Goal: Communication & Community: Answer question/provide support

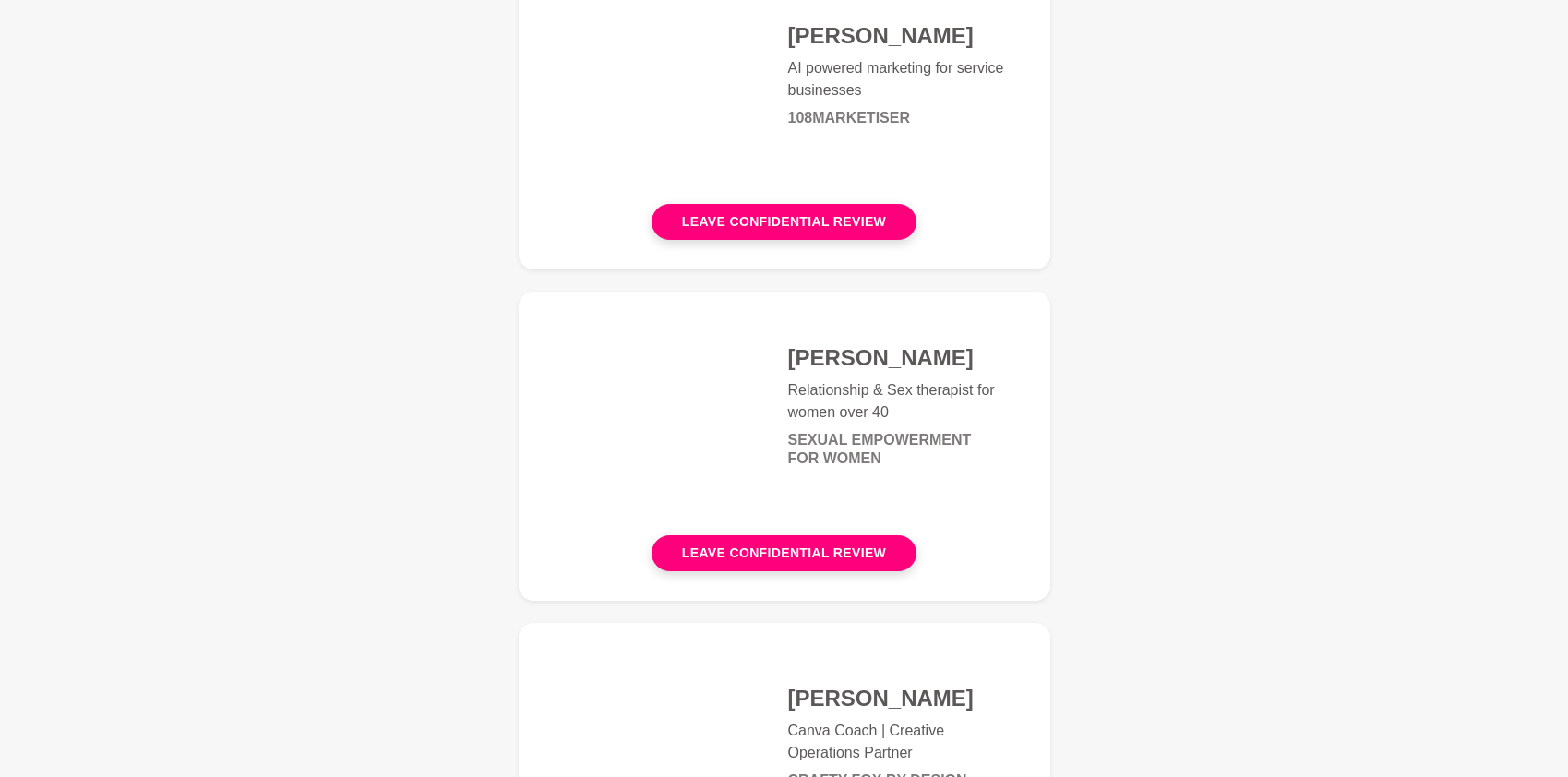
scroll to position [989, 0]
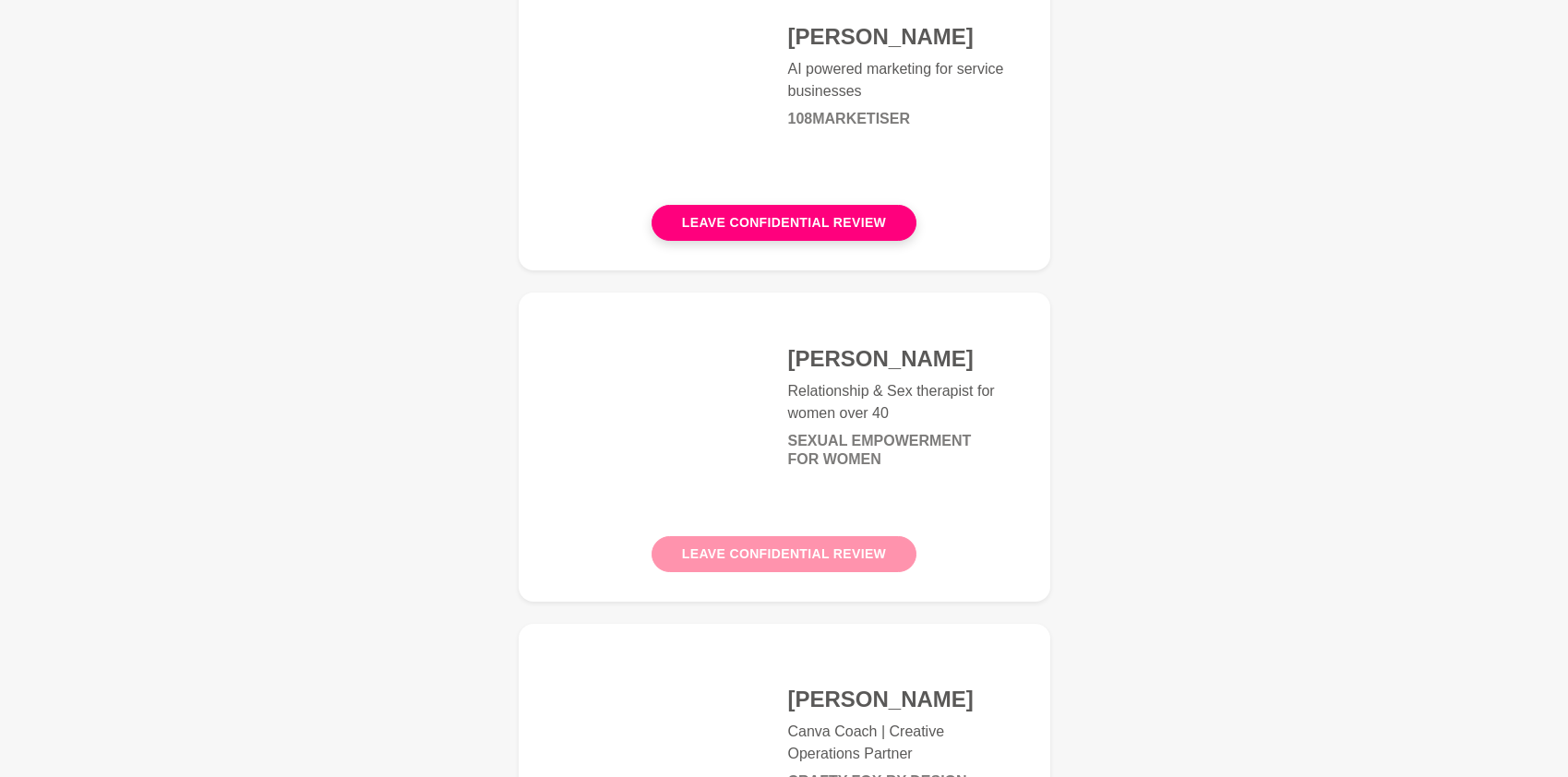
click at [803, 559] on button "Leave confidential review" at bounding box center [784, 554] width 265 height 36
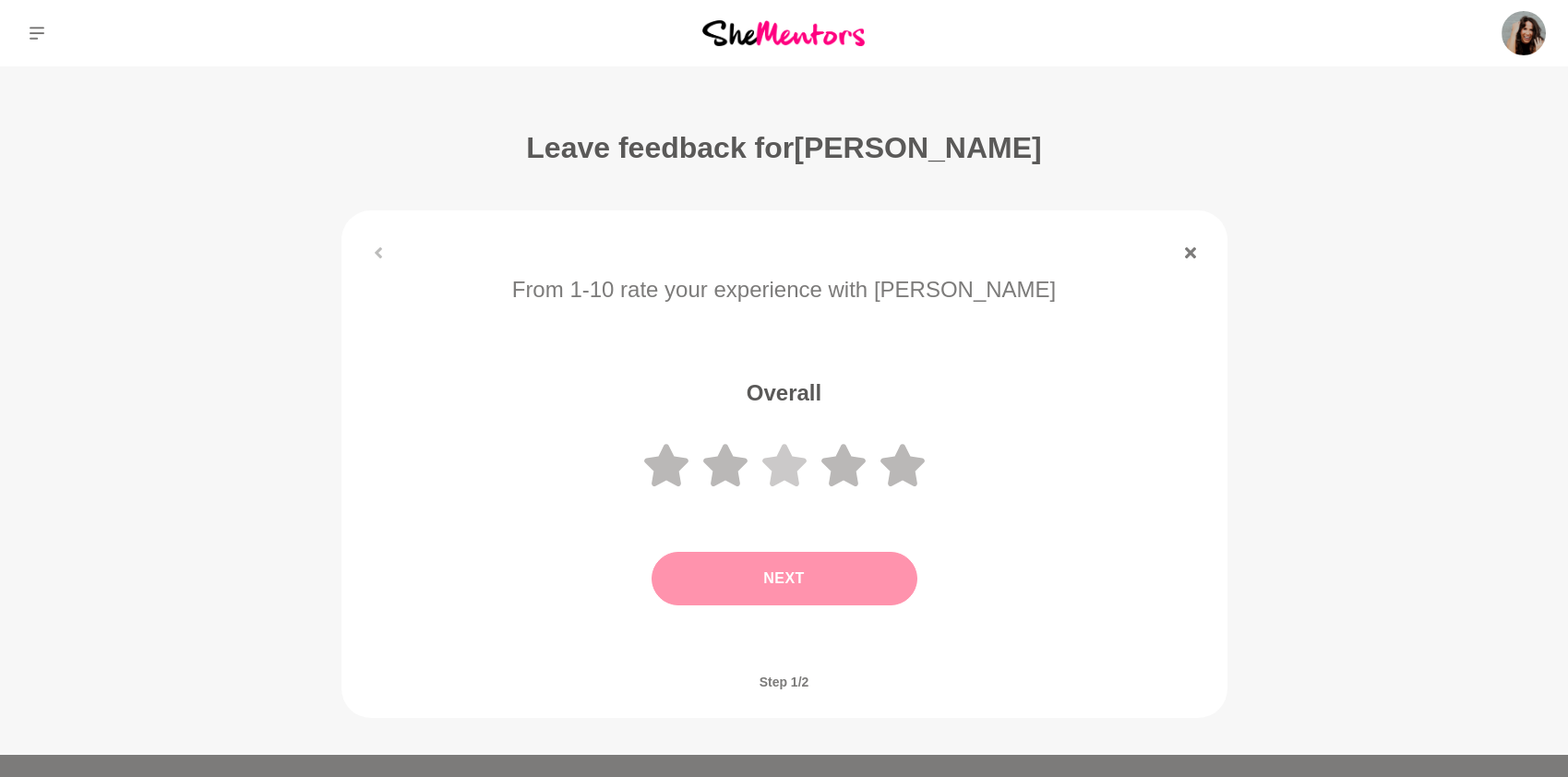
click at [775, 475] on icon at bounding box center [784, 465] width 45 height 43
click at [802, 588] on button "Next" at bounding box center [784, 578] width 266 height 53
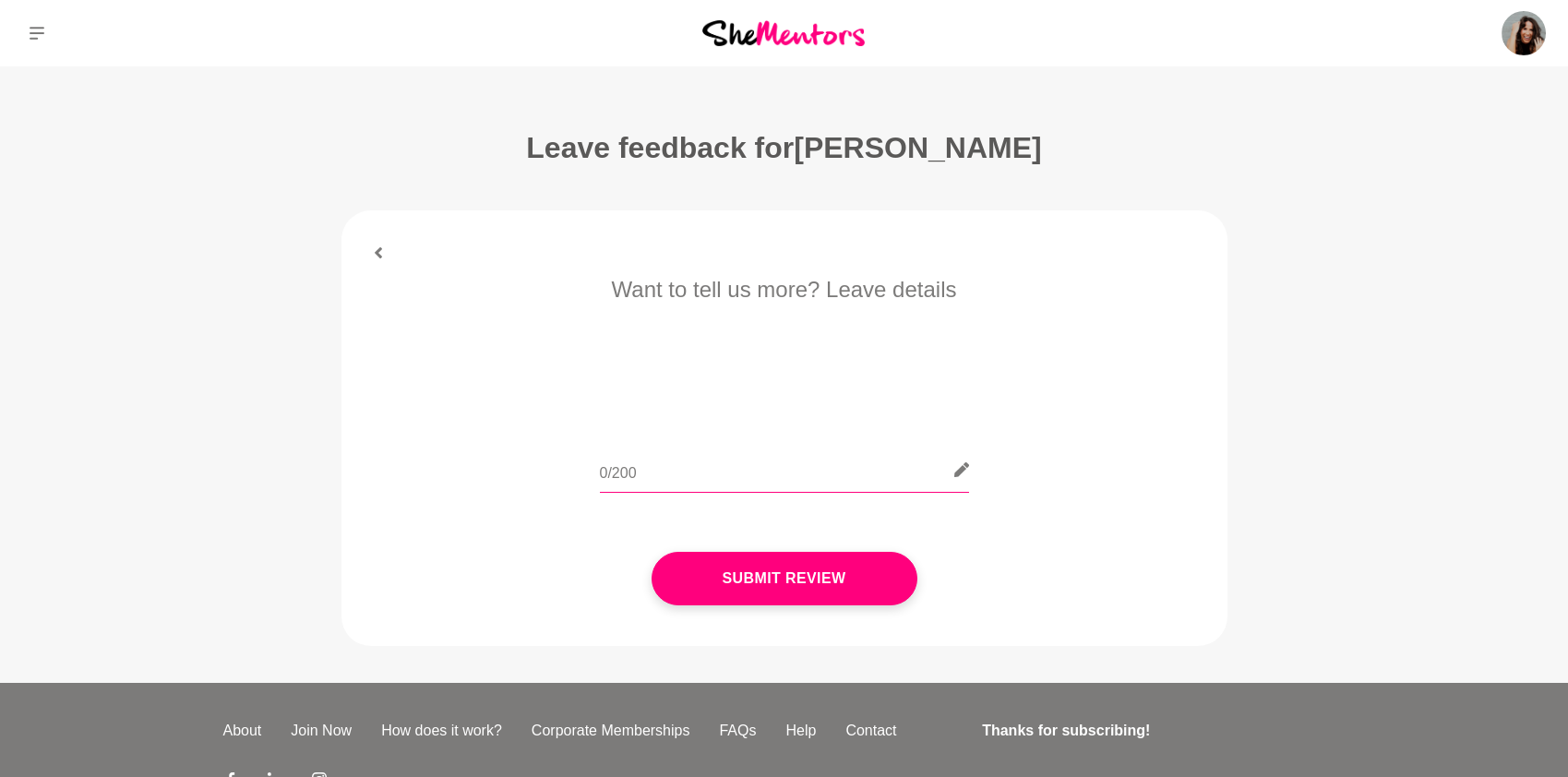
click at [724, 466] on input "text" at bounding box center [785, 469] width 370 height 45
click at [630, 476] on input "Hi team, please keep thsi confidential. This was a very... weird mentor hour." at bounding box center [785, 469] width 370 height 45
click at [902, 470] on input "Hi team, please keep this confidential. This was a very... weird mentor hour." at bounding box center [785, 469] width 370 height 45
drag, startPoint x: 924, startPoint y: 472, endPoint x: 977, endPoint y: 475, distance: 53.1
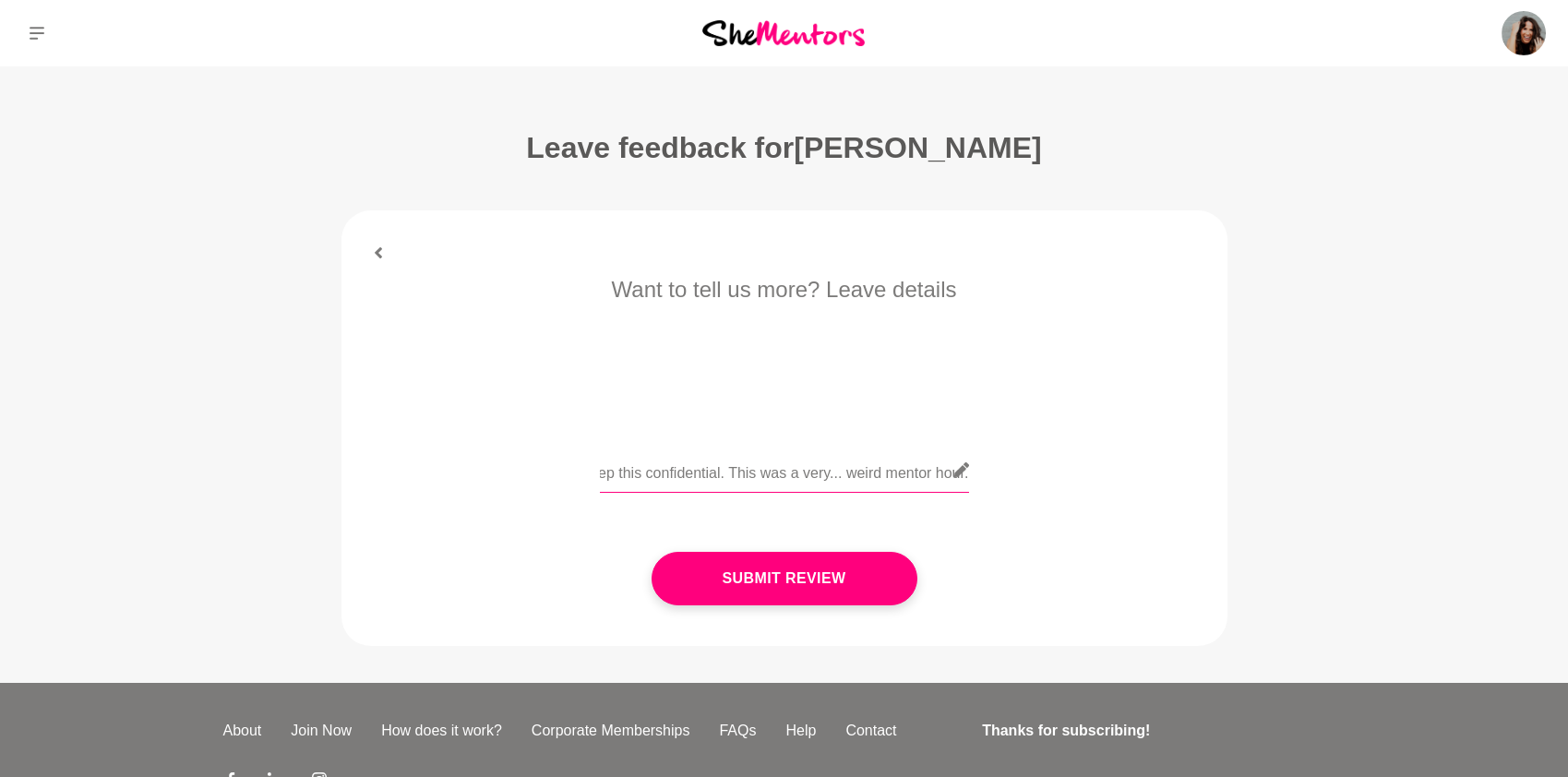
click at [977, 475] on div "Hi team, please keep this confidential. This was a very... weird mentor hour." at bounding box center [785, 481] width 834 height 68
click at [664, 472] on input "Hi team, please keep this confidential. This was a very... weird mentor hour. I…" at bounding box center [785, 469] width 370 height 45
click at [816, 477] on input "Hi team, please keep this confidential. This was a very... weird mentor hour. I…" at bounding box center [785, 469] width 370 height 45
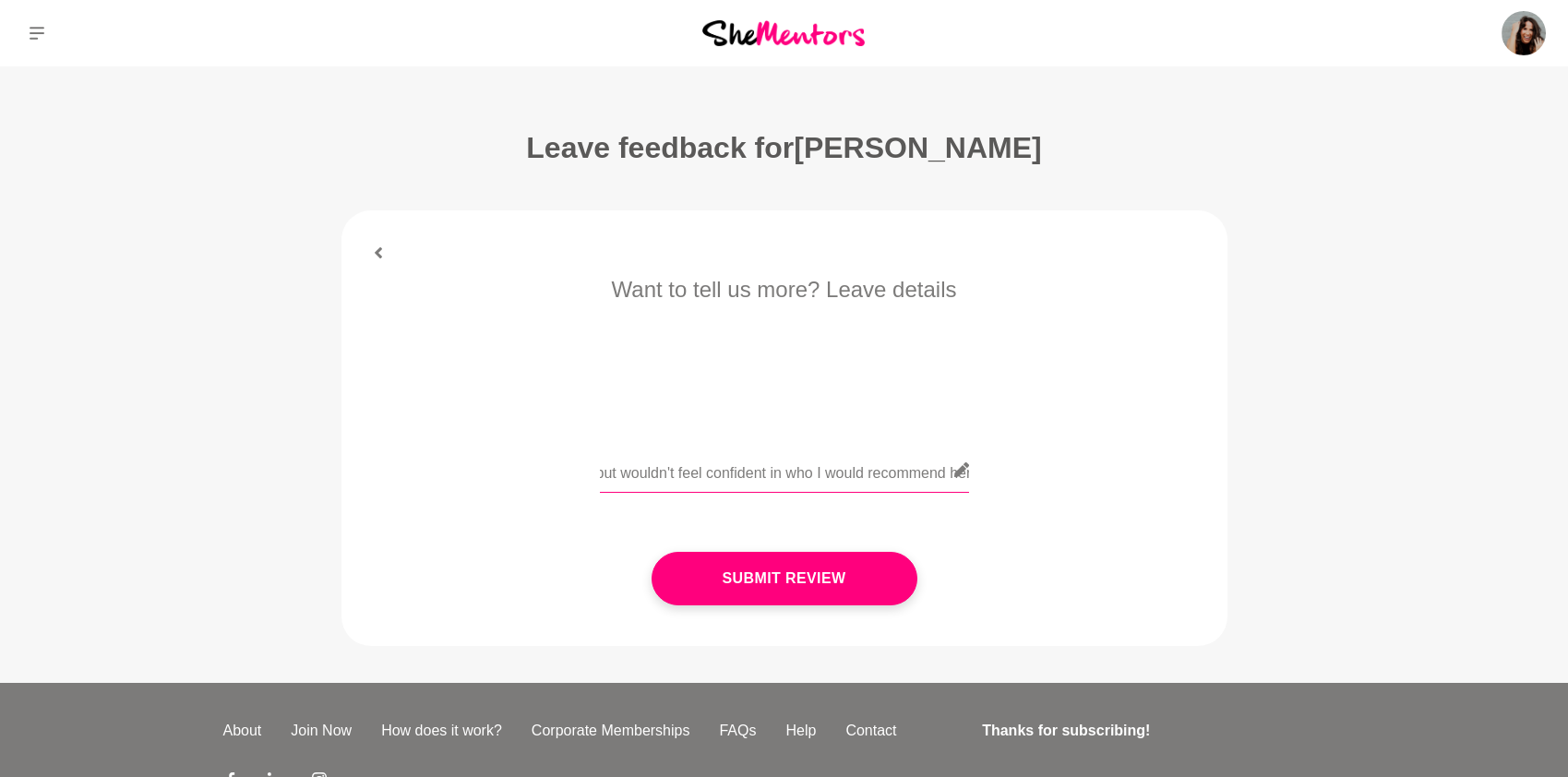
click at [945, 476] on input "Hi team, please keep this confidential. This was a very... weird mentor hour. I…" at bounding box center [785, 469] width 370 height 45
drag, startPoint x: 942, startPoint y: 475, endPoint x: 957, endPoint y: 467, distance: 17.0
click at [961, 472] on div "Hi team, please keep this confidential. This was a very... weird mentor hour. I…" at bounding box center [785, 481] width 370 height 68
drag, startPoint x: 863, startPoint y: 470, endPoint x: 481, endPoint y: 476, distance: 382.0
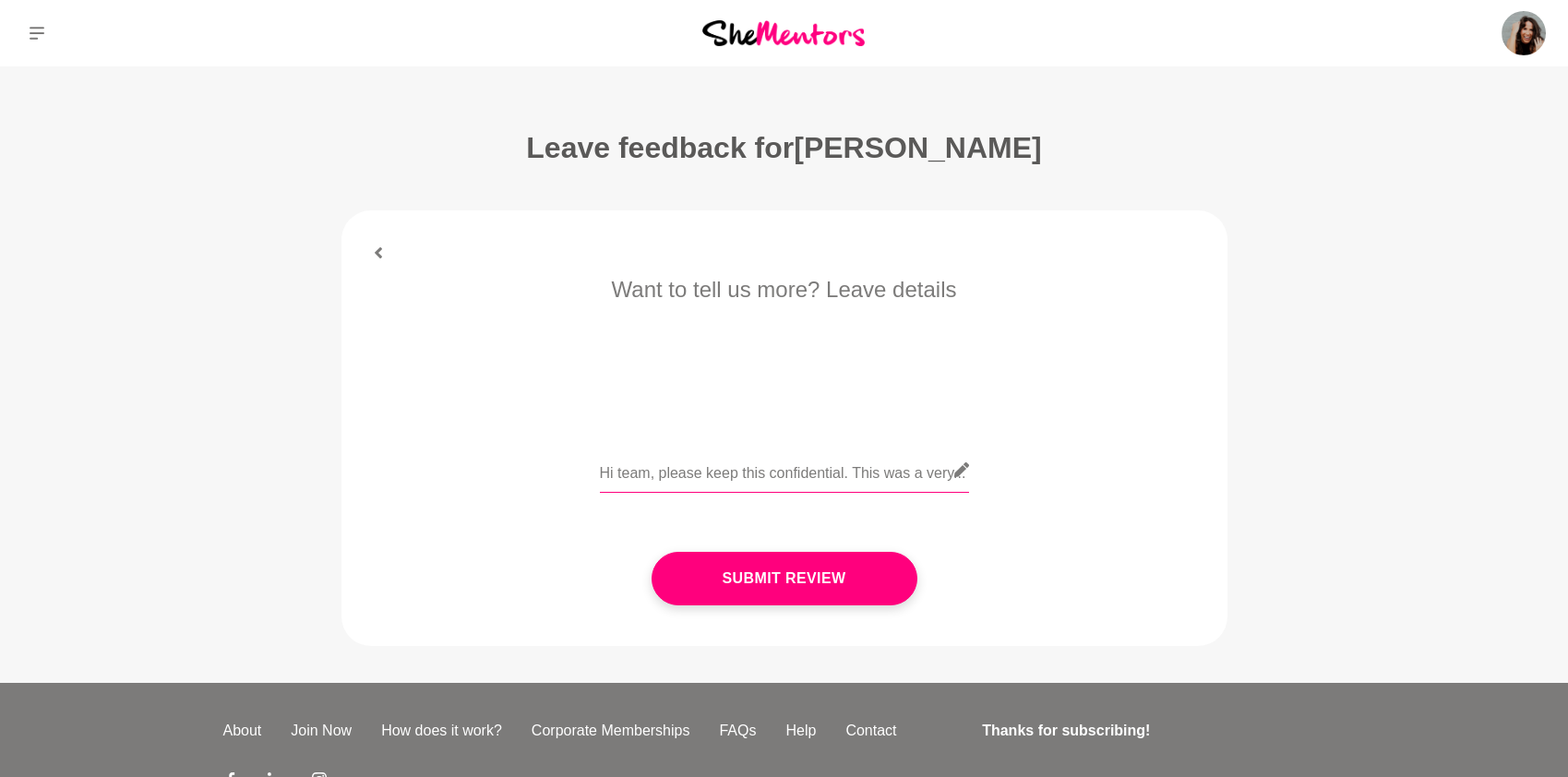
click at [481, 476] on div "Hi team, please keep this confidential. This was a very... weird mentor hour. I…" at bounding box center [785, 481] width 834 height 68
click at [838, 455] on input "Hi team, please keep this confidential. This was a very... weird mentor hour. I…" at bounding box center [785, 469] width 370 height 45
click at [898, 481] on input "Hi team, please keep this confidential. This was a very... weird mentor hour. I…" at bounding box center [785, 469] width 370 height 45
click at [698, 474] on input "Hi team, please keep this confidential. This was a very... weird mentor hour. I…" at bounding box center [785, 469] width 370 height 45
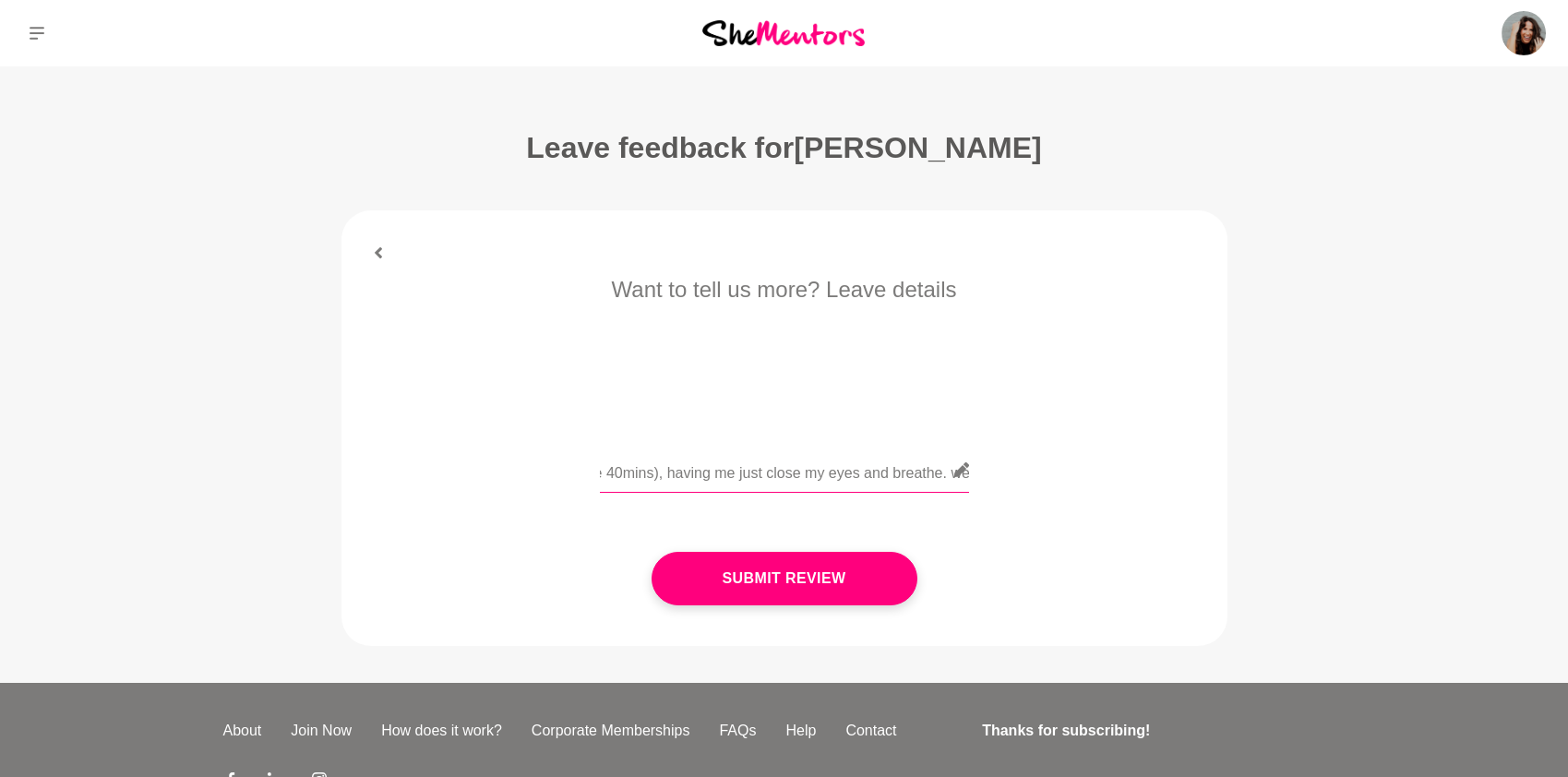
scroll to position [0, 2372]
drag, startPoint x: 912, startPoint y: 474, endPoint x: 959, endPoint y: 473, distance: 47.0
click at [959, 473] on div "Hi team, please keep this confidential. This was a very... weird mentor hour. I…" at bounding box center [785, 481] width 370 height 68
click at [735, 482] on input "Hi team, please keep this confidential. This was a very... weird mentor hour. I…" at bounding box center [785, 469] width 370 height 45
drag, startPoint x: 784, startPoint y: 475, endPoint x: 963, endPoint y: 477, distance: 179.0
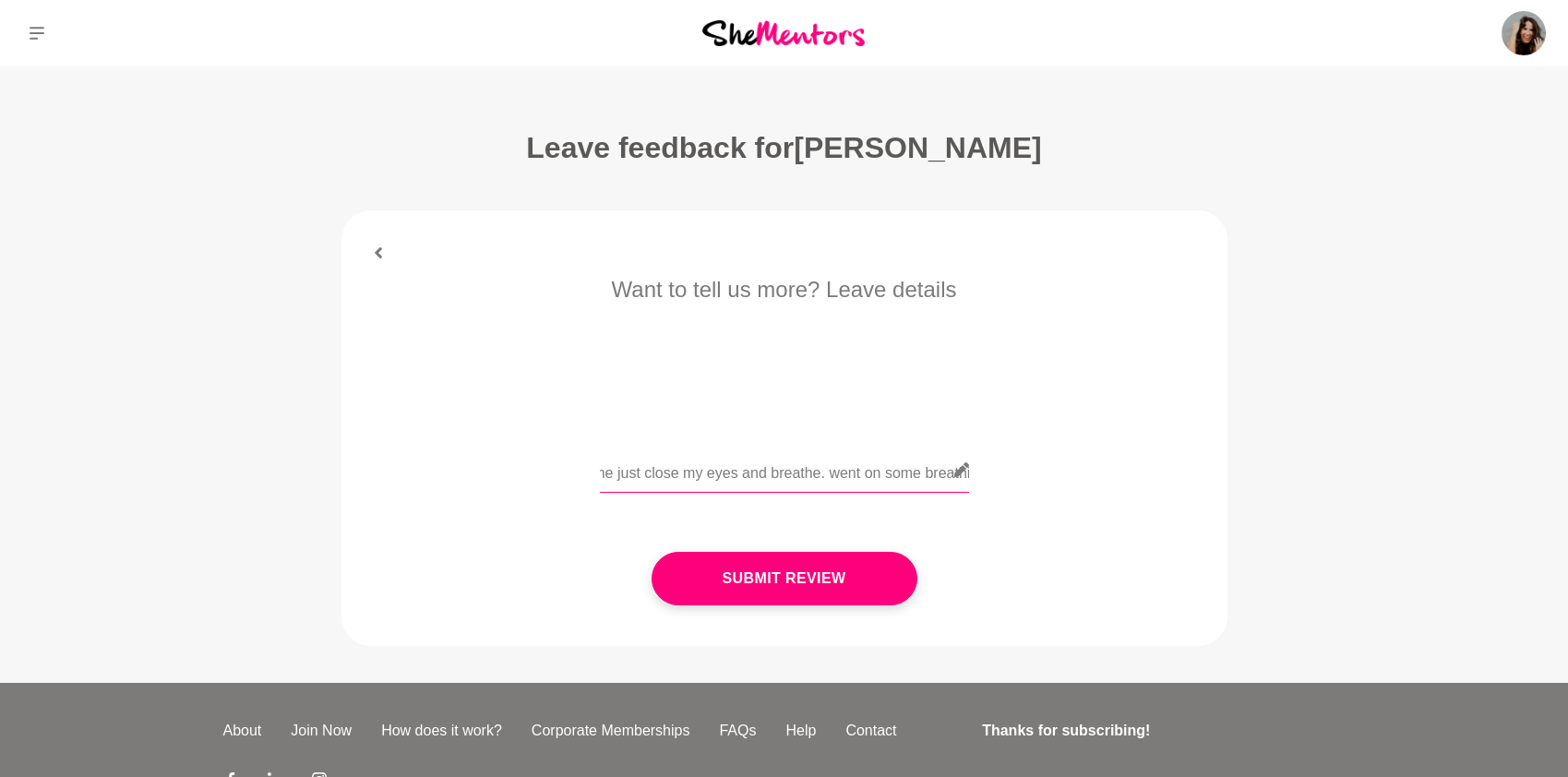
click at [963, 477] on input "Hi team, please keep this confidential. This was a very... weird mentor hour. I…" at bounding box center [785, 469] width 370 height 45
drag, startPoint x: 780, startPoint y: 475, endPoint x: 744, endPoint y: 470, distance: 36.3
click at [744, 470] on input "Hi team, please keep this confidential. This was a very... weird mentor hour. I…" at bounding box center [785, 469] width 370 height 45
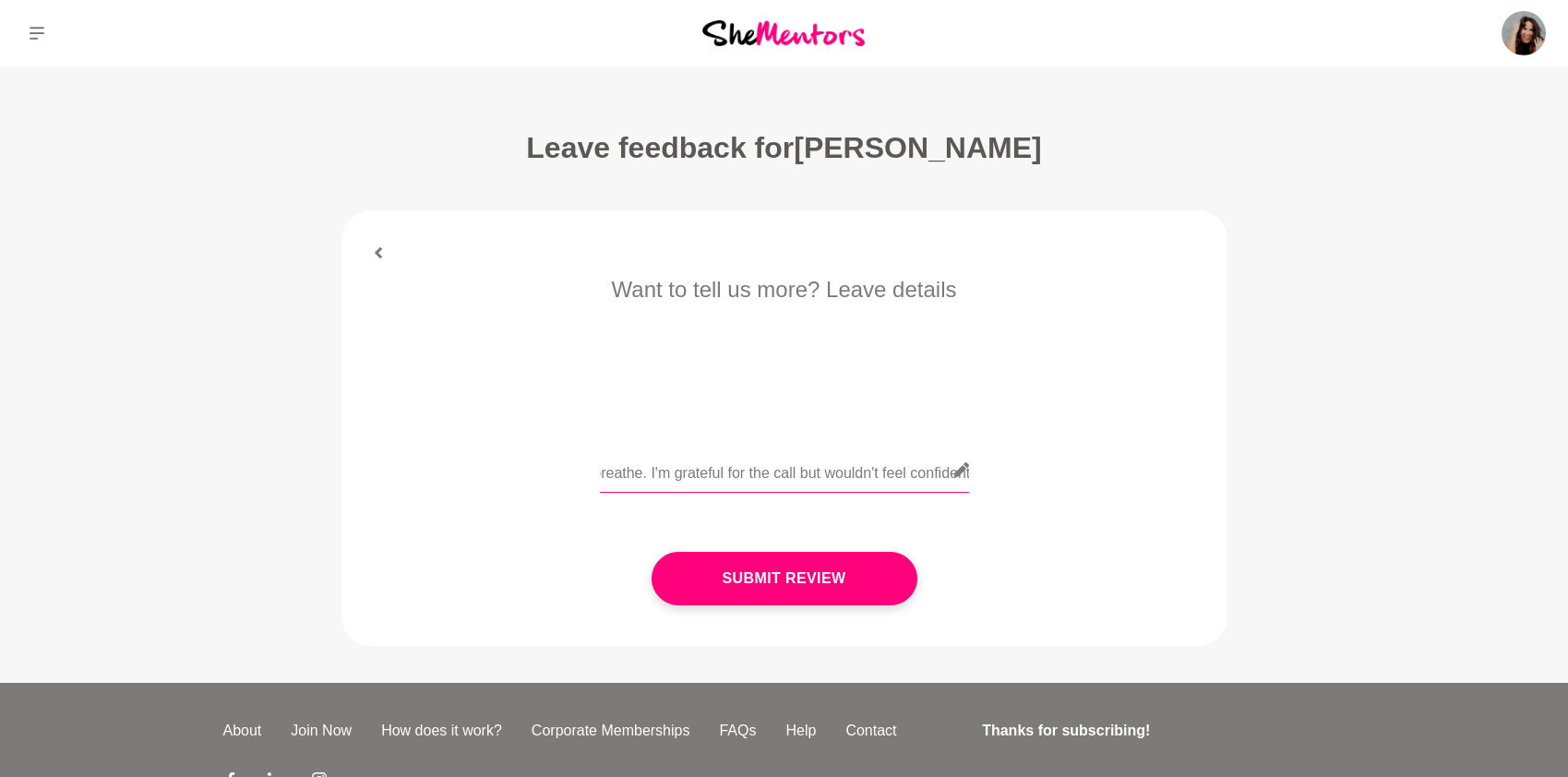
click at [750, 472] on input "Hi team, please keep this confidential. This was a very... weird mentor hour. I…" at bounding box center [785, 469] width 370 height 45
click at [930, 476] on input "Hi team, please keep this confidential. This was a very... weird mentor hour. I…" at bounding box center [785, 469] width 370 height 45
drag, startPoint x: 880, startPoint y: 470, endPoint x: 928, endPoint y: 471, distance: 48.0
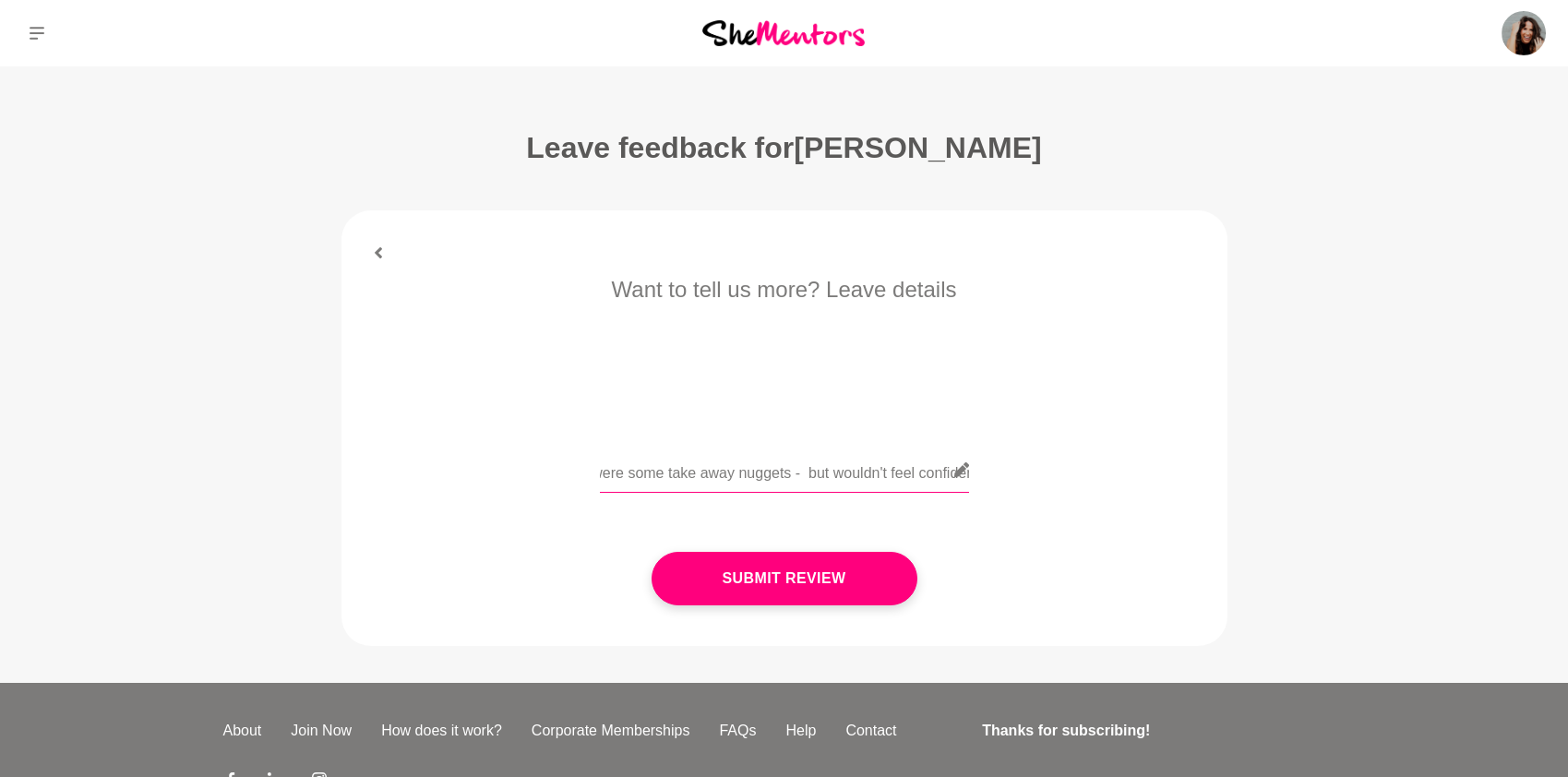
click at [929, 471] on input "Hi team, please keep this confidential. This was a very... weird mentor hour. I…" at bounding box center [785, 469] width 370 height 45
click at [781, 477] on input "Hi team, please keep this confidential. This was a very... weird mentor hour. I…" at bounding box center [785, 469] width 370 height 45
click at [748, 477] on input "Hi team, please keep this confidential. This was a very... weird mentor hour. I…" at bounding box center [785, 469] width 370 height 45
click at [900, 478] on input "Hi team, please keep this confidential. This was a very... weird mentor hour. I…" at bounding box center [785, 469] width 370 height 45
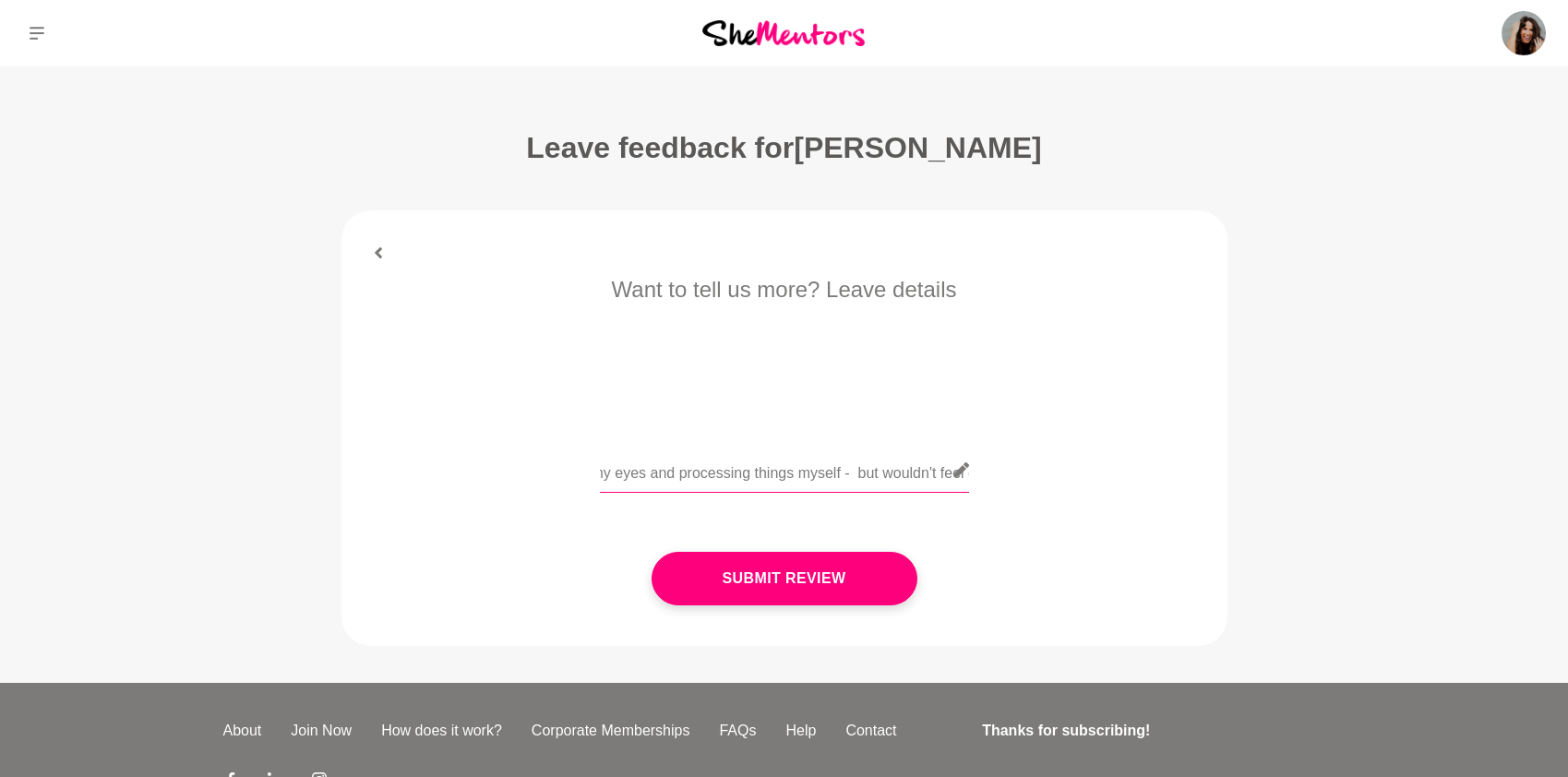
drag, startPoint x: 879, startPoint y: 469, endPoint x: 970, endPoint y: 473, distance: 91.1
click at [970, 473] on div "Hi team, please keep this confidential. This was a very... weird mentor hour. I…" at bounding box center [785, 481] width 834 height 68
click at [769, 471] on input "Hi team, please keep this confidential. This was a very... weird mentor hour. I…" at bounding box center [785, 469] width 370 height 45
click at [733, 473] on input "Hi team, please keep this confidential. This was a very... weird mentor hour. I…" at bounding box center [785, 469] width 370 height 45
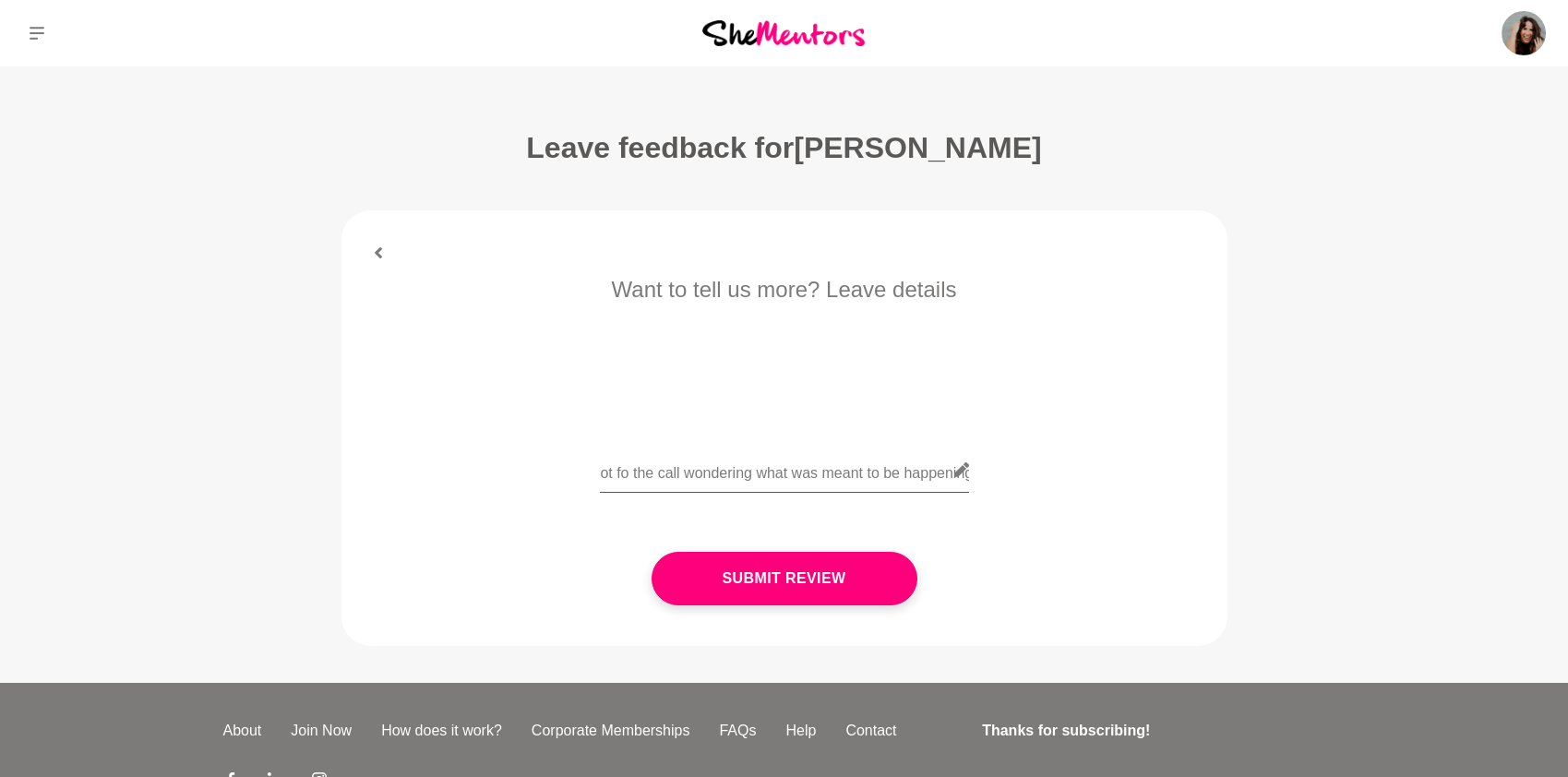
scroll to position [0, 3491]
drag, startPoint x: 624, startPoint y: 474, endPoint x: 576, endPoint y: 468, distance: 48.4
click at [576, 468] on div "Hi team, please keep this confidential. This was a very... weird mentor hour. I…" at bounding box center [785, 481] width 834 height 68
click at [726, 485] on input "Hi team, please keep this confidential. This was a very... weird mentor hour. I…" at bounding box center [785, 469] width 370 height 45
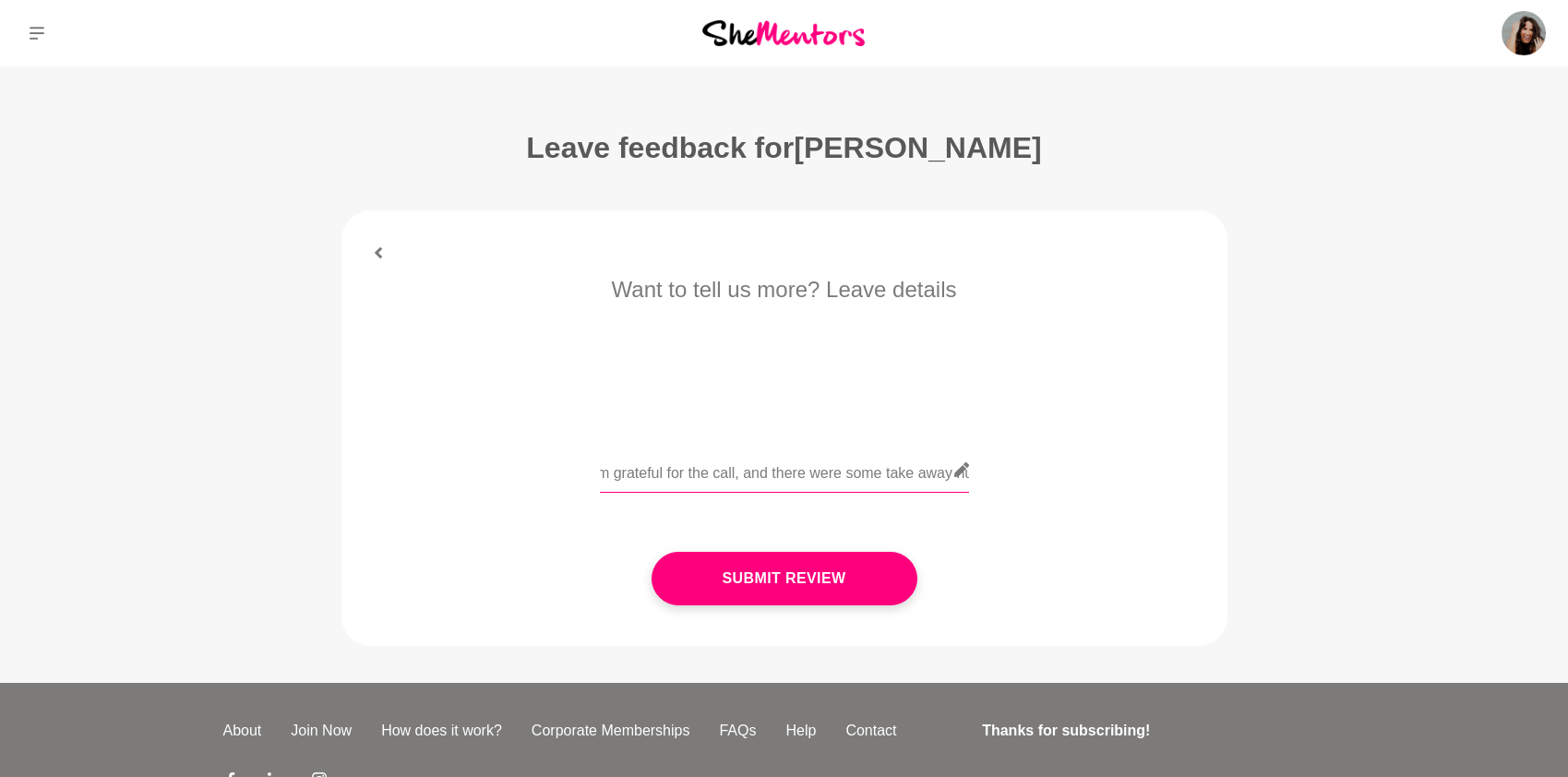
click at [931, 483] on input "Hi team, please keep this confidential. This was a very... weird mentor hour. I…" at bounding box center [785, 469] width 370 height 45
drag, startPoint x: 904, startPoint y: 476, endPoint x: 993, endPoint y: 478, distance: 89.0
click at [993, 478] on div "Hi team, please keep this confidential. This was a very... weird mentor hour. I…" at bounding box center [785, 481] width 834 height 68
click at [800, 472] on input "Hi team, please keep this confidential. This was a very... weird mentor hour. I…" at bounding box center [785, 469] width 370 height 45
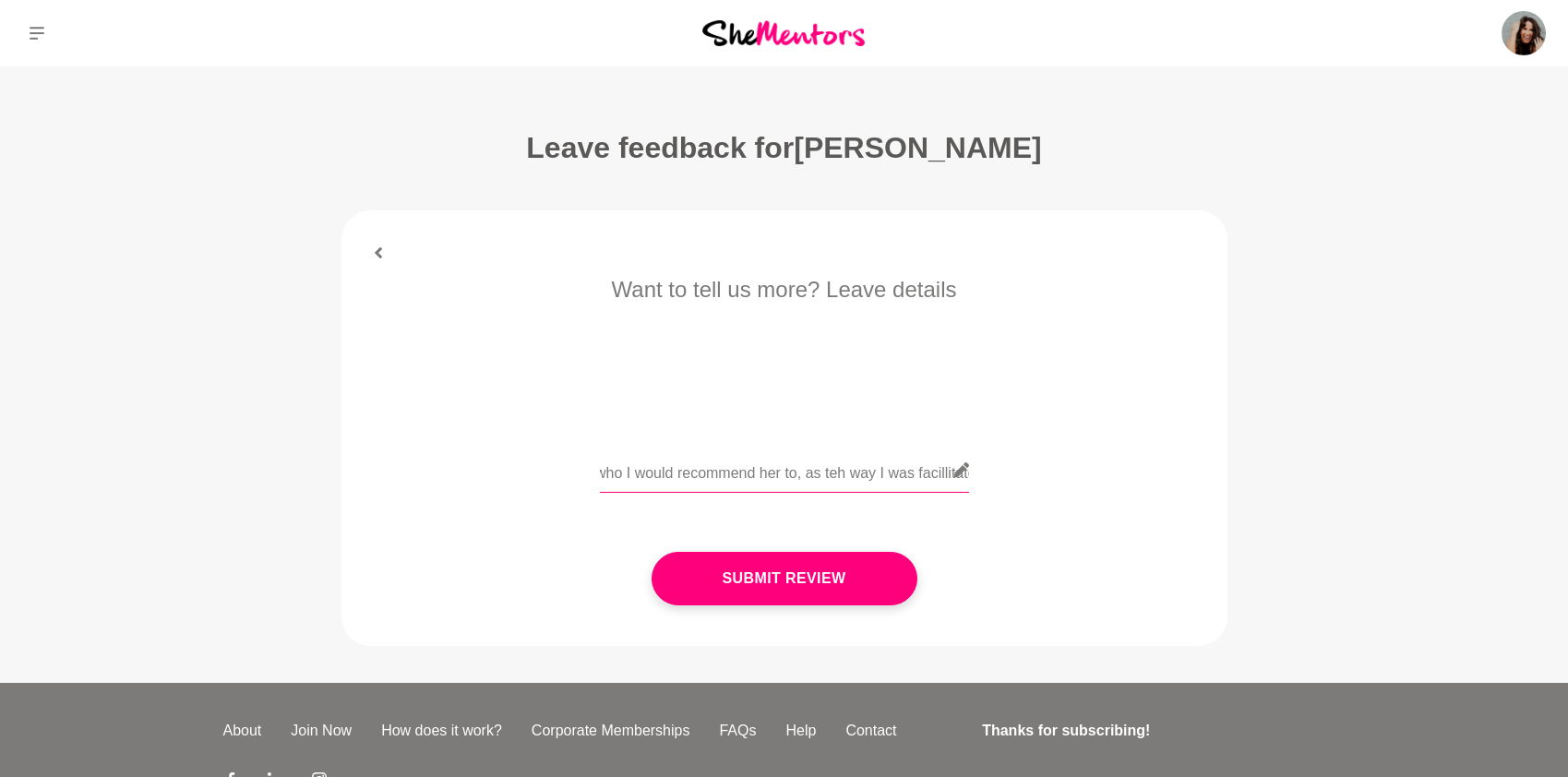
click at [817, 472] on input "Hi team, please keep this confidential. This was a very... weird mentor hour. I…" at bounding box center [785, 469] width 370 height 45
click at [814, 475] on input "Hi team, please keep this confidential. This was a very... weird mentor hour. I…" at bounding box center [785, 469] width 370 height 45
drag, startPoint x: 882, startPoint y: 478, endPoint x: 919, endPoint y: 473, distance: 37.3
click at [919, 473] on input "Hi team, please keep this confidential. This was a very... weird mentor hour. I…" at bounding box center [785, 469] width 370 height 45
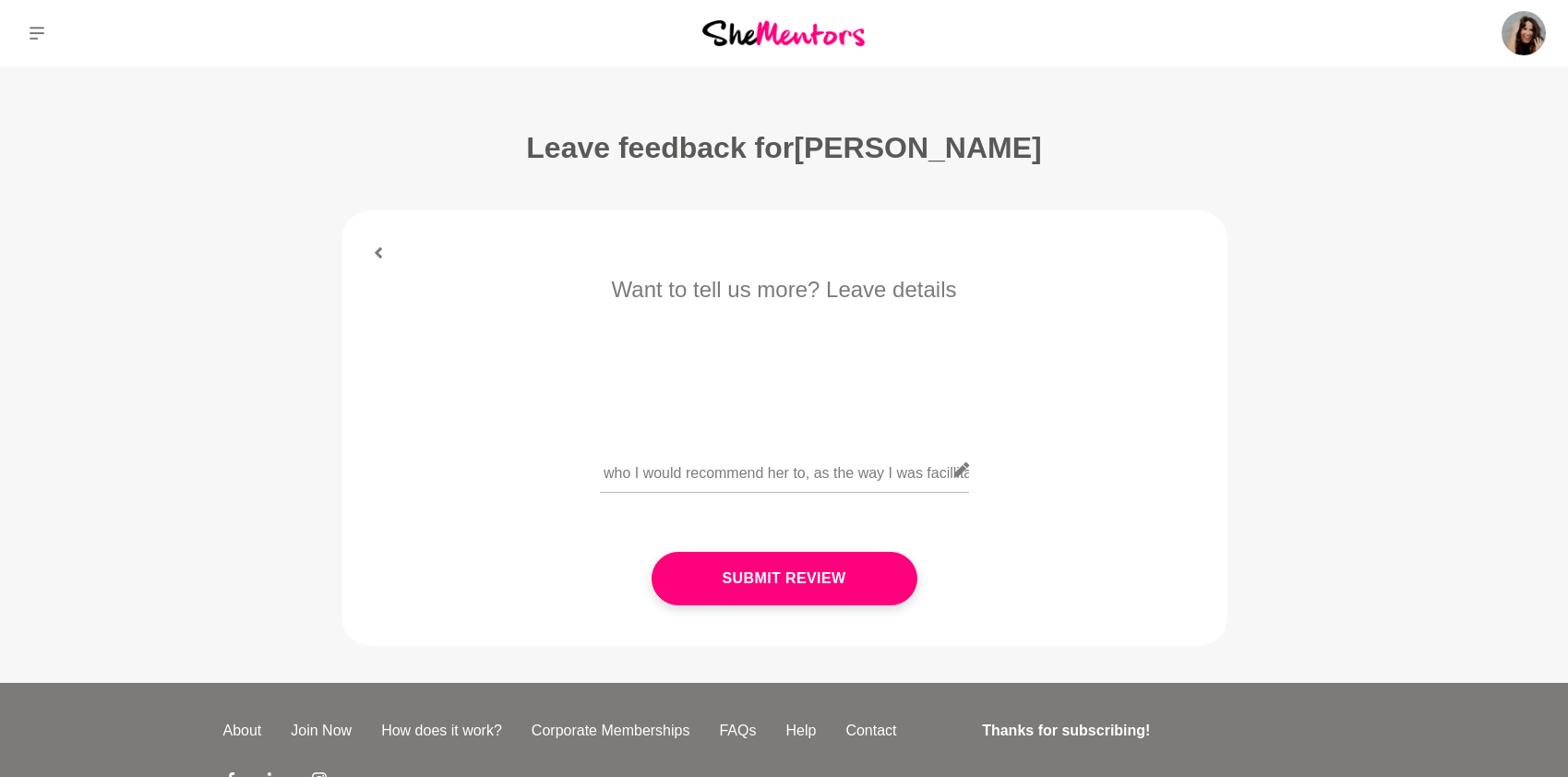
scroll to position [0, 0]
click at [963, 473] on icon at bounding box center [962, 469] width 15 height 15
click at [803, 476] on input "Hi team, please keep this confidential. This was a very... weird mentor hour. I…" at bounding box center [785, 469] width 370 height 45
drag, startPoint x: 799, startPoint y: 474, endPoint x: 968, endPoint y: 475, distance: 169.0
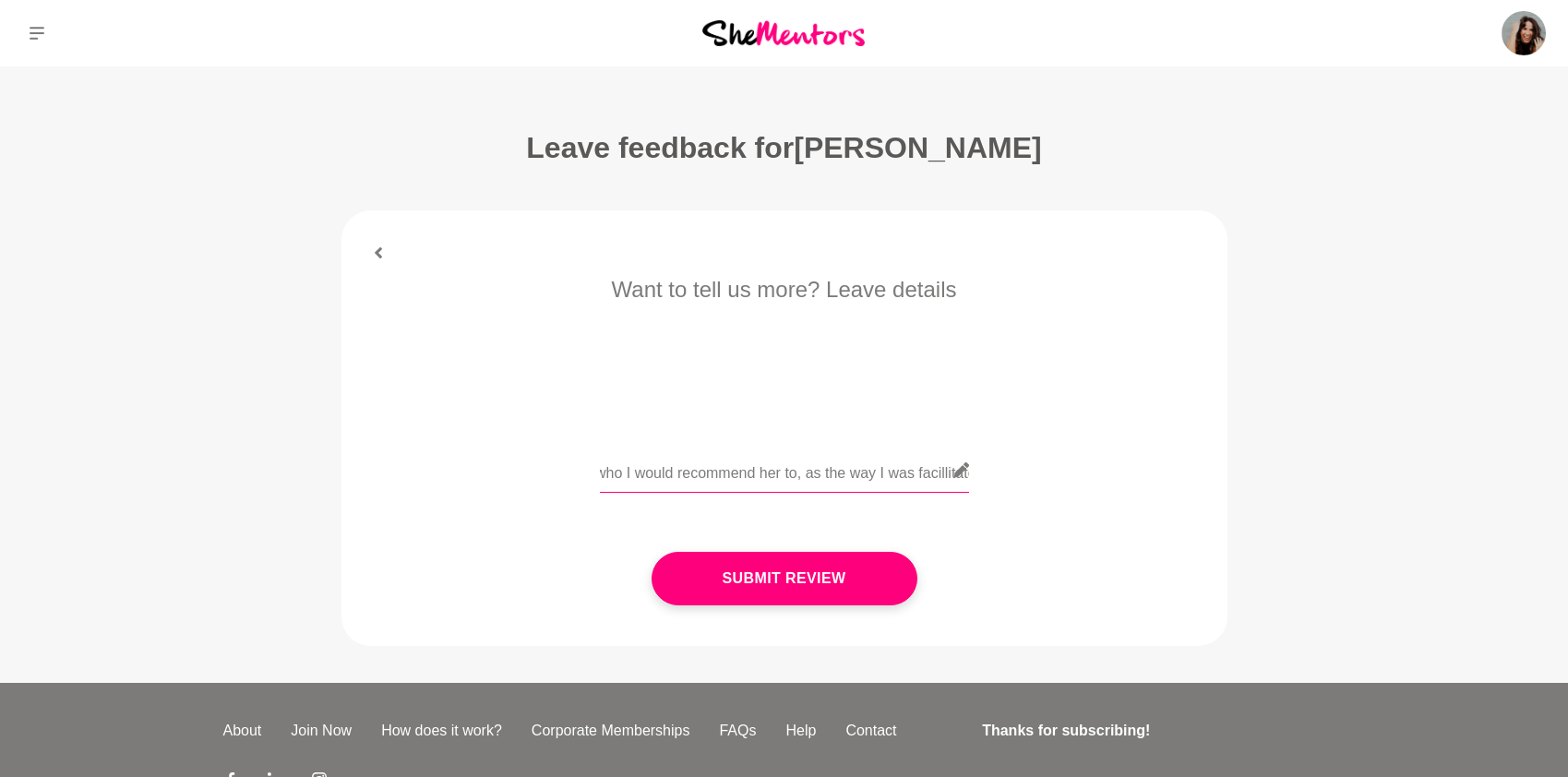
click at [968, 475] on div "Hi team, please keep this confidential. This was a very... weird mentor hour. I…" at bounding box center [785, 481] width 370 height 68
click at [900, 469] on input "Hi team, please keep this confidential. This was a very... weird mentor hour. I…" at bounding box center [785, 469] width 370 height 45
click at [909, 470] on input "Hi team, please keep this confidential. This was a very... weird mentor hour. I…" at bounding box center [785, 469] width 370 height 45
click at [935, 472] on input "Hi team, please keep this confidential. This was a very... weird mentor hour. I…" at bounding box center [785, 469] width 370 height 45
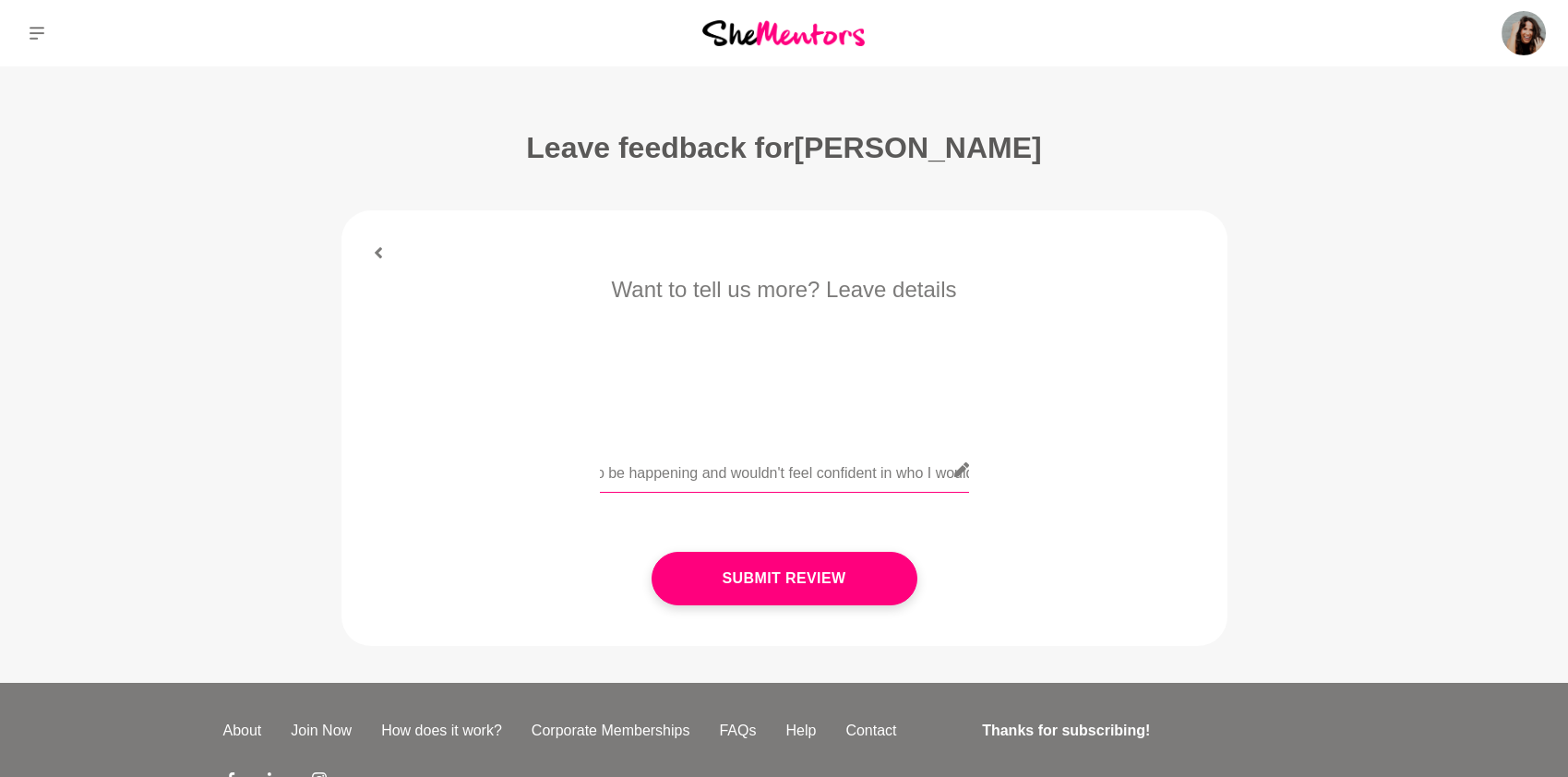
drag, startPoint x: 773, startPoint y: 478, endPoint x: 605, endPoint y: 478, distance: 168.0
click at [605, 478] on input "Hi team, please keep this confidential. This was a very... weird mentor hour. I…" at bounding box center [785, 469] width 370 height 45
click at [802, 467] on input "Hi team, please keep this confidential. This was a very... weird mentor hour. I…" at bounding box center [785, 469] width 370 height 45
click at [714, 471] on input "Hi team, please keep this confidential. This was a very... weird mentor hour. I…" at bounding box center [785, 469] width 370 height 45
click at [675, 476] on input "Hi team, please keep this confidential. This was a very... weird mentor hour. I…" at bounding box center [785, 469] width 370 height 45
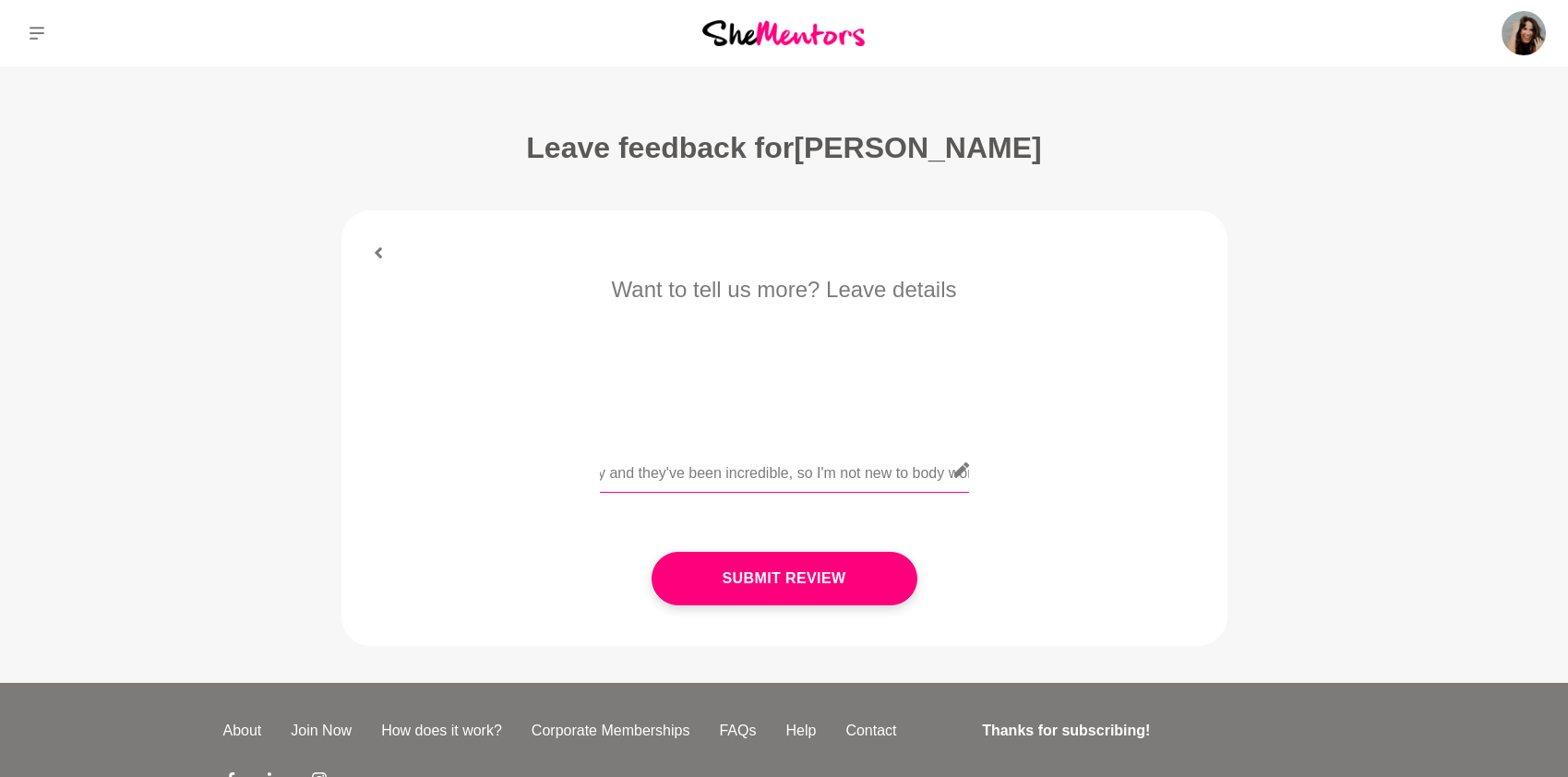
scroll to position [0, 4441]
drag, startPoint x: 834, startPoint y: 477, endPoint x: 965, endPoint y: 469, distance: 131.2
click at [965, 469] on div "Hi team, please keep this confidential. This was a very... weird mentor hour. I…" at bounding box center [785, 481] width 370 height 68
click at [885, 473] on input "Hi team, please keep this confidential. This was a very... weird mentor hour. I…" at bounding box center [785, 469] width 370 height 45
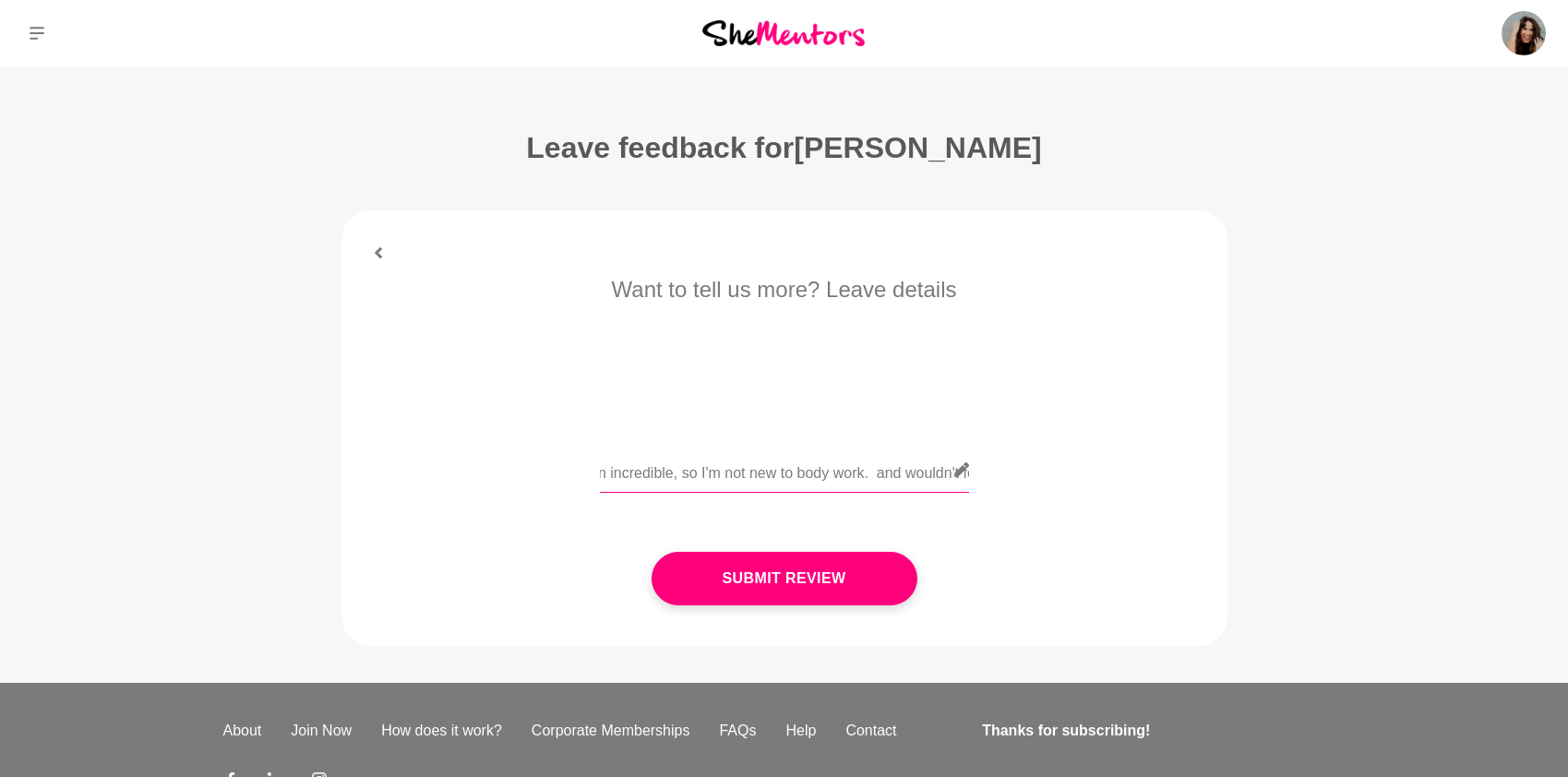
drag, startPoint x: 863, startPoint y: 475, endPoint x: 889, endPoint y: 472, distance: 26.2
click at [889, 472] on input "Hi team, please keep this confidential. This was a very... weird mentor hour. I…" at bounding box center [785, 469] width 370 height 45
drag, startPoint x: 900, startPoint y: 472, endPoint x: 960, endPoint y: 475, distance: 60.1
click at [960, 475] on div "Hi team, please keep this confidential. This was a very... weird mentor hour. I…" at bounding box center [785, 481] width 370 height 68
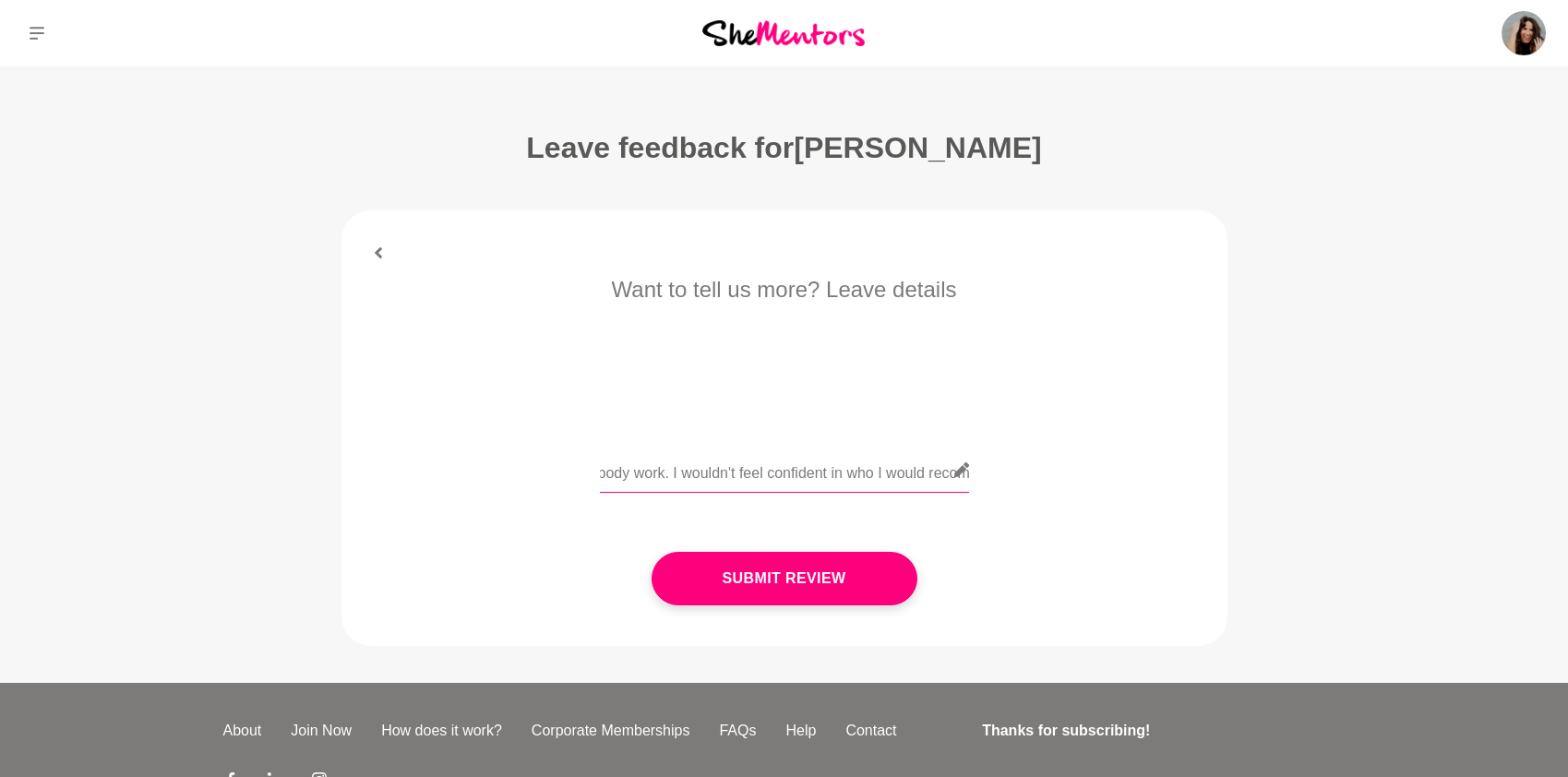
click at [781, 481] on input "Hi team, please keep this confidential. This was a very... weird mentor hour. I…" at bounding box center [785, 469] width 370 height 45
drag, startPoint x: 897, startPoint y: 474, endPoint x: 962, endPoint y: 474, distance: 65.0
click at [962, 474] on div "Hi team, please keep this confidential. This was a very... weird mentor hour. I…" at bounding box center [785, 481] width 370 height 68
click at [784, 475] on input "Hi team, please keep this confidential. This was a very... weird mentor hour. I…" at bounding box center [785, 469] width 370 height 45
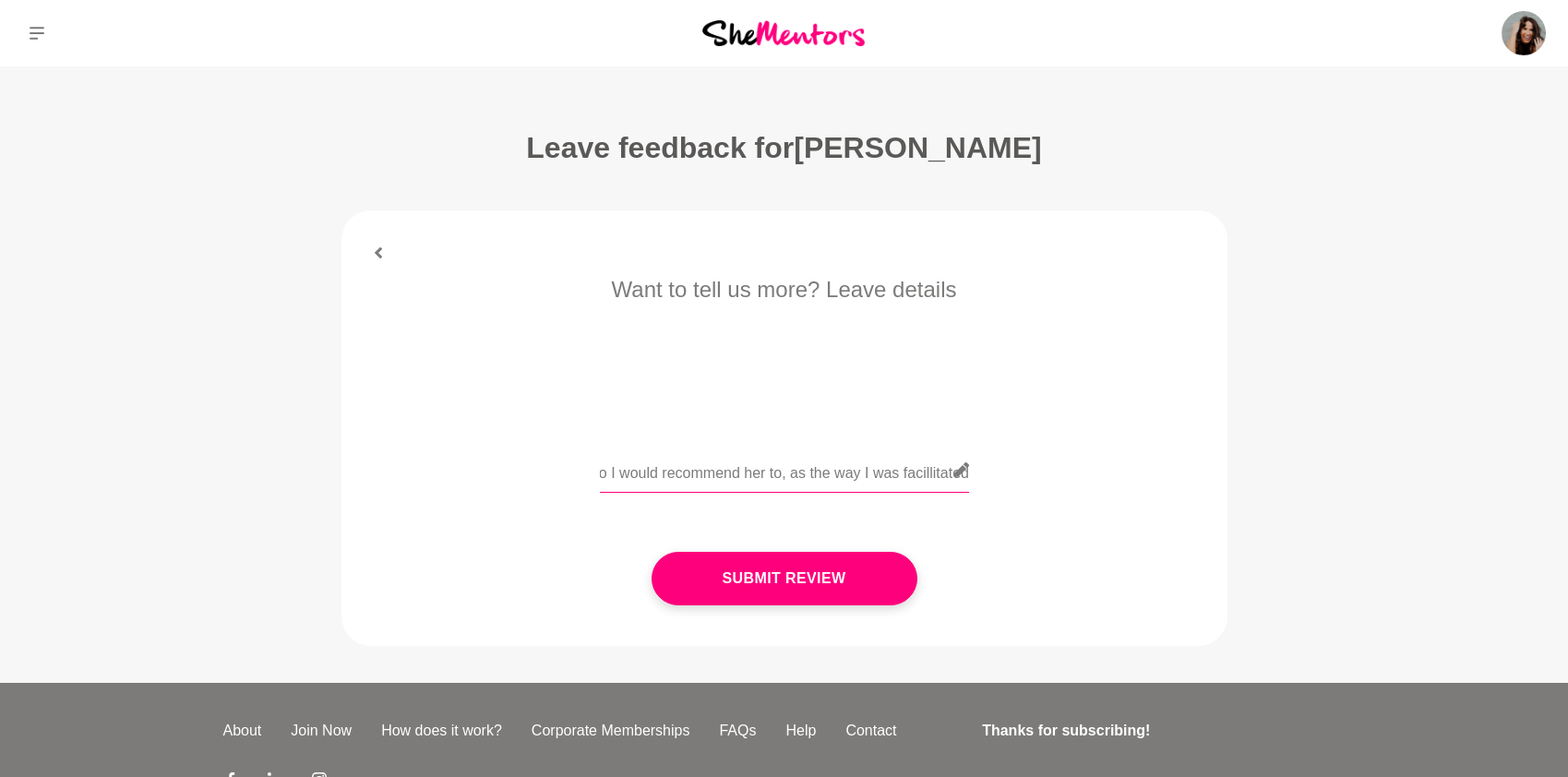
drag, startPoint x: 774, startPoint y: 478, endPoint x: 998, endPoint y: 488, distance: 224.2
click at [998, 488] on div "Hi team, please keep this confidential. This was a very... weird mentor hour. I…" at bounding box center [785, 481] width 834 height 68
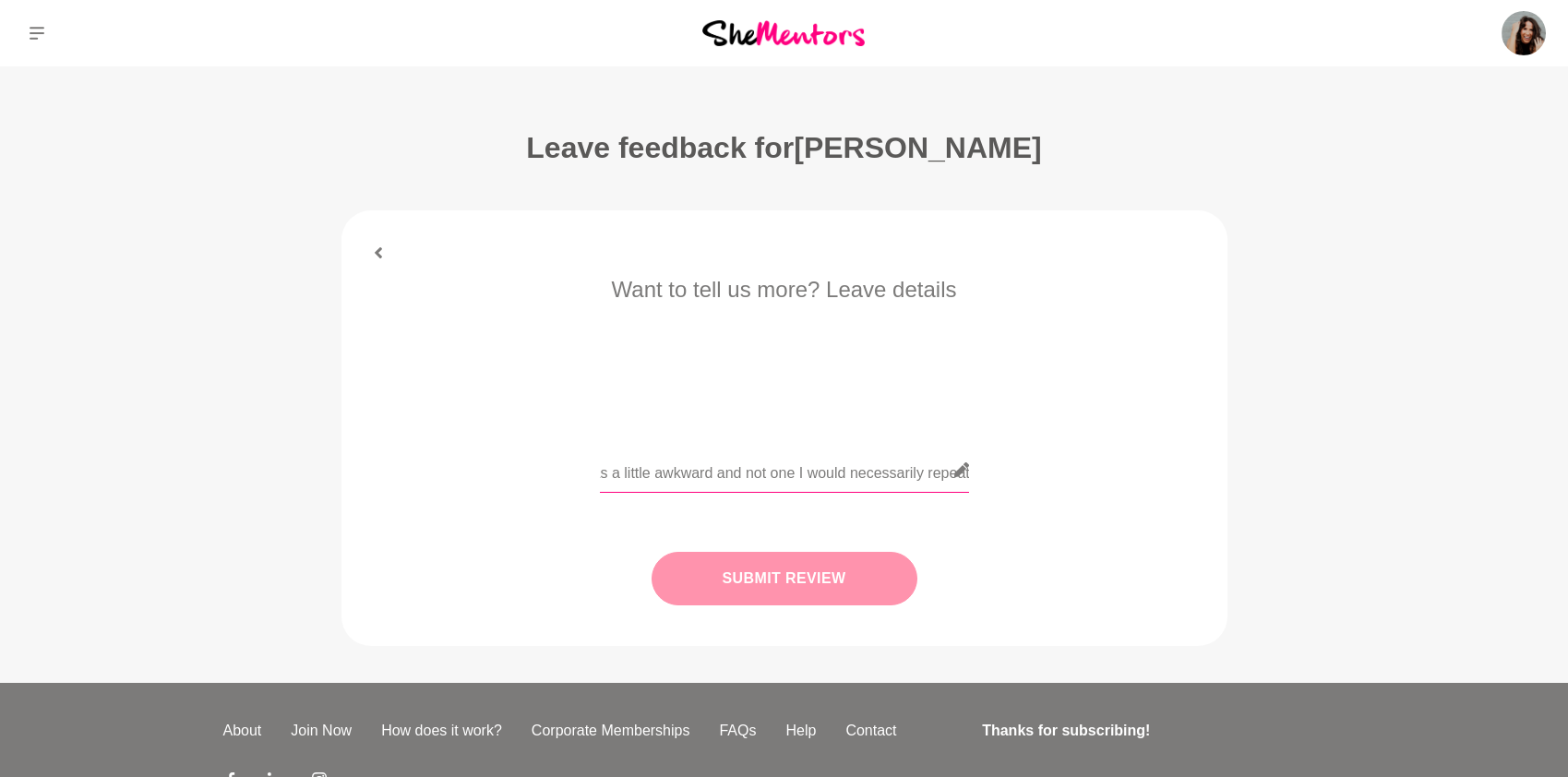
type input "Hi team, please keep this confidential. This was a very... weird mentor hour. I…"
click at [831, 586] on button "Submit Review" at bounding box center [784, 578] width 266 height 53
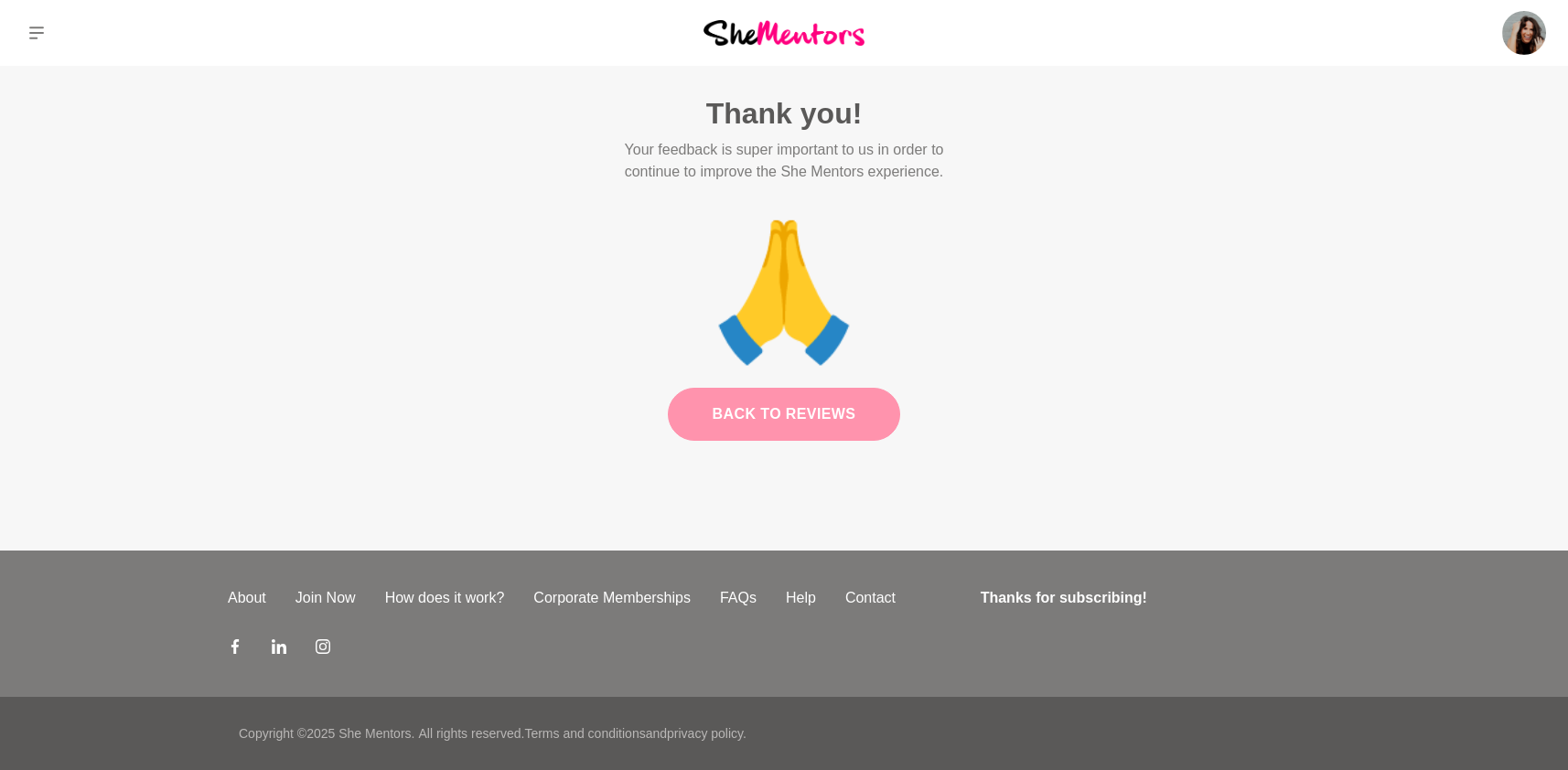
click at [767, 425] on link "Back to Reviews" at bounding box center [784, 414] width 233 height 53
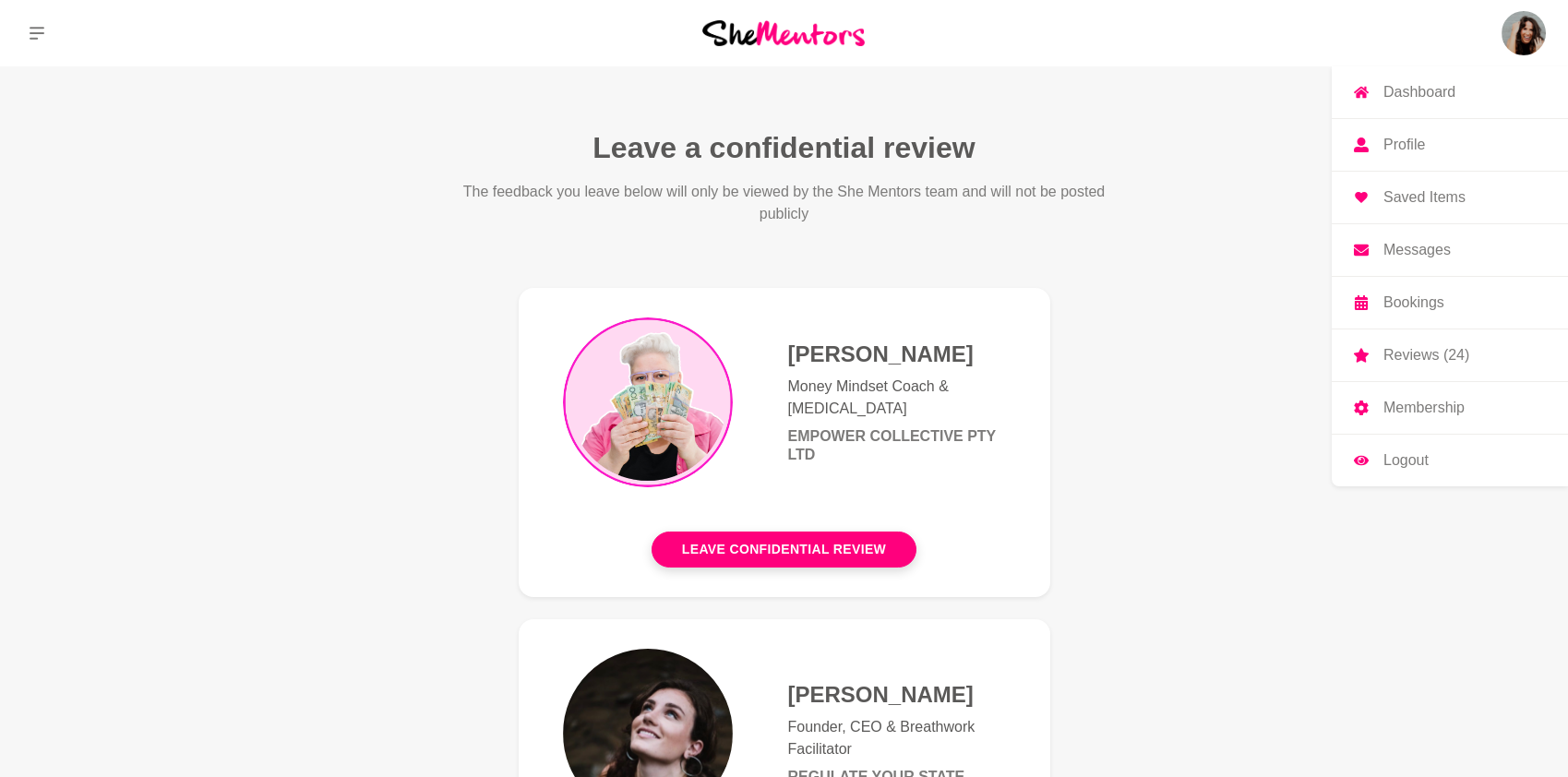
click at [1436, 97] on p "Dashboard" at bounding box center [1419, 92] width 72 height 15
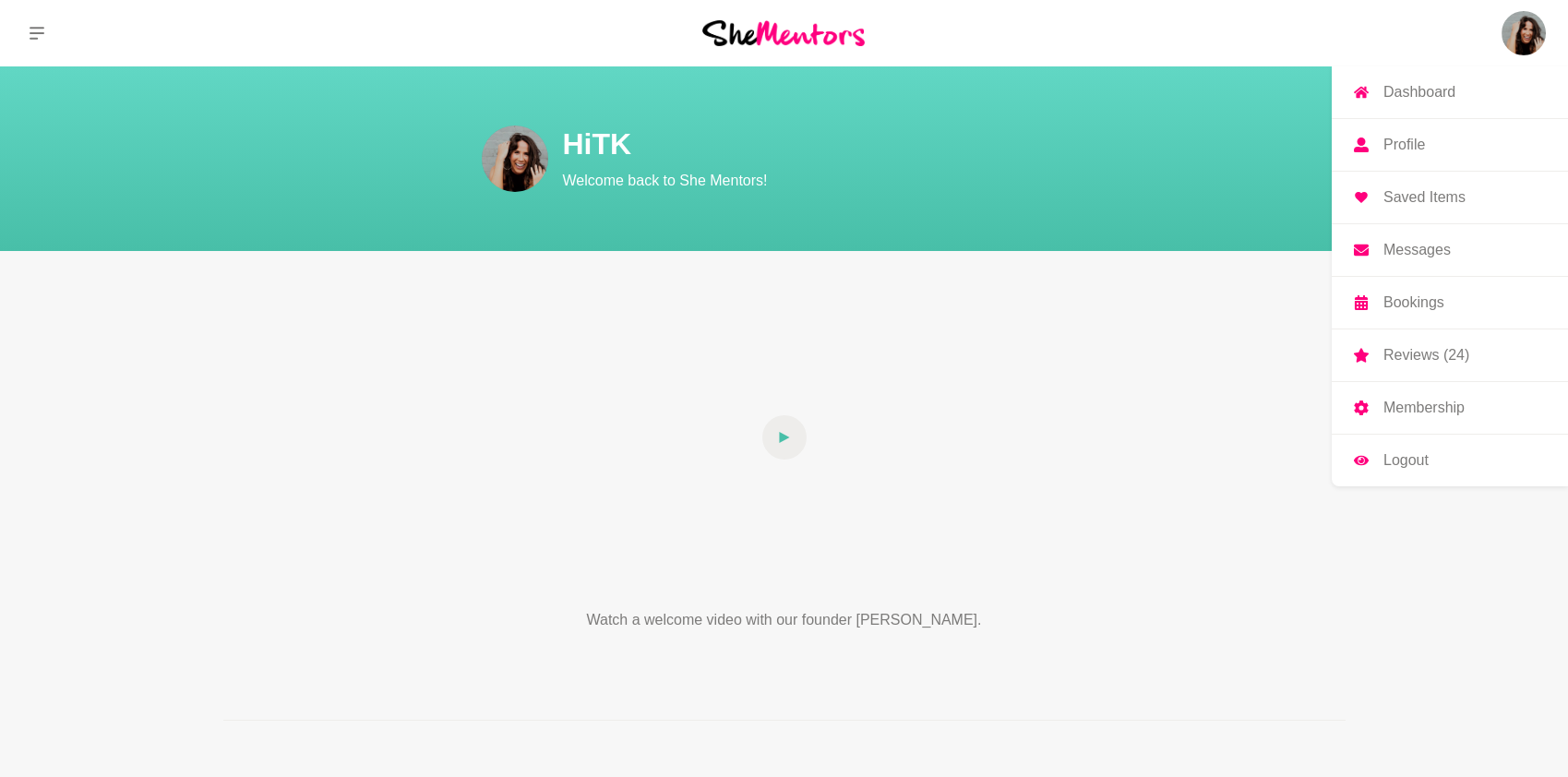
click at [1418, 252] on p "Messages" at bounding box center [1417, 250] width 68 height 15
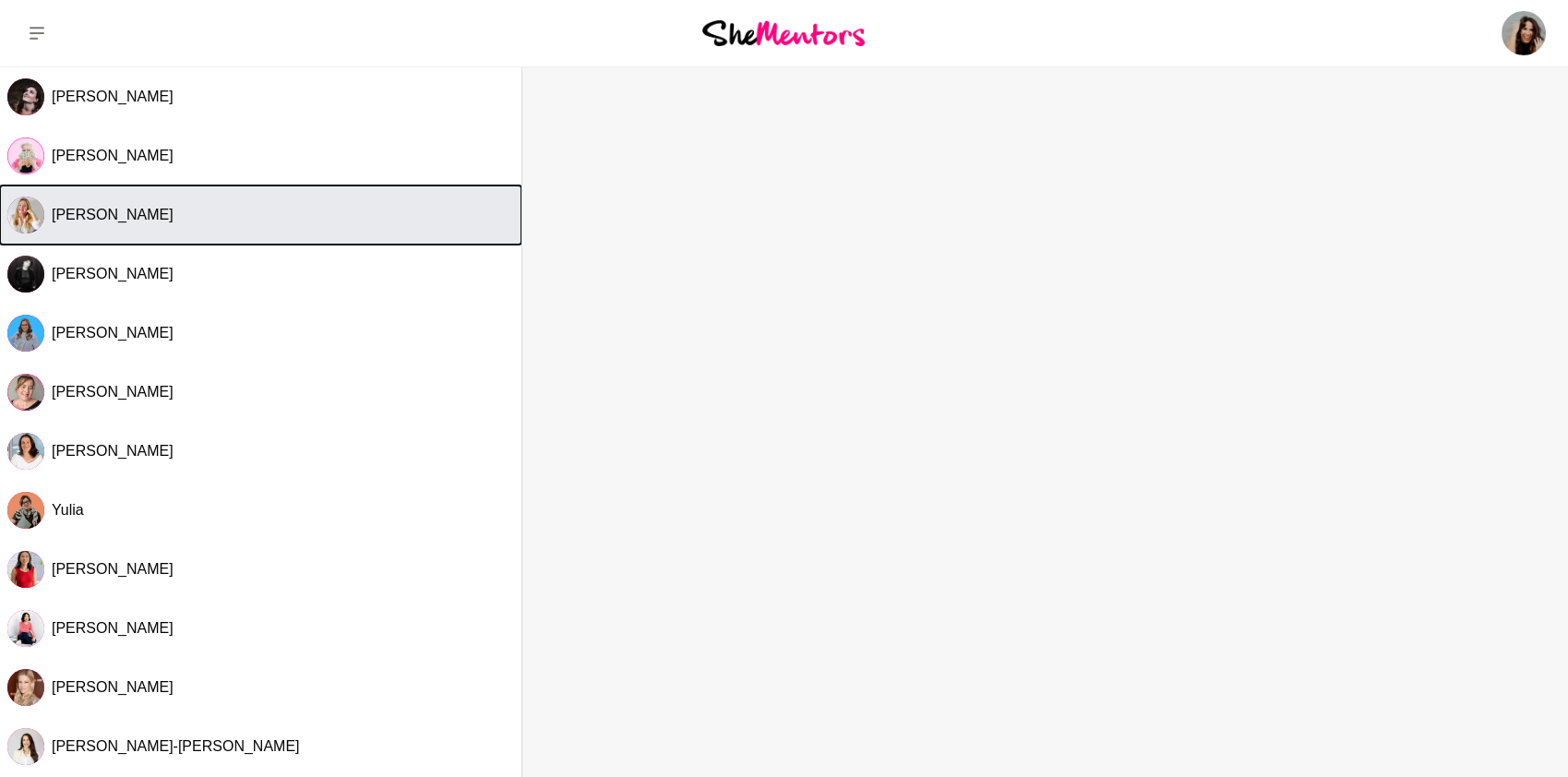
click at [149, 219] on span "[PERSON_NAME]" at bounding box center [112, 214] width 122 height 15
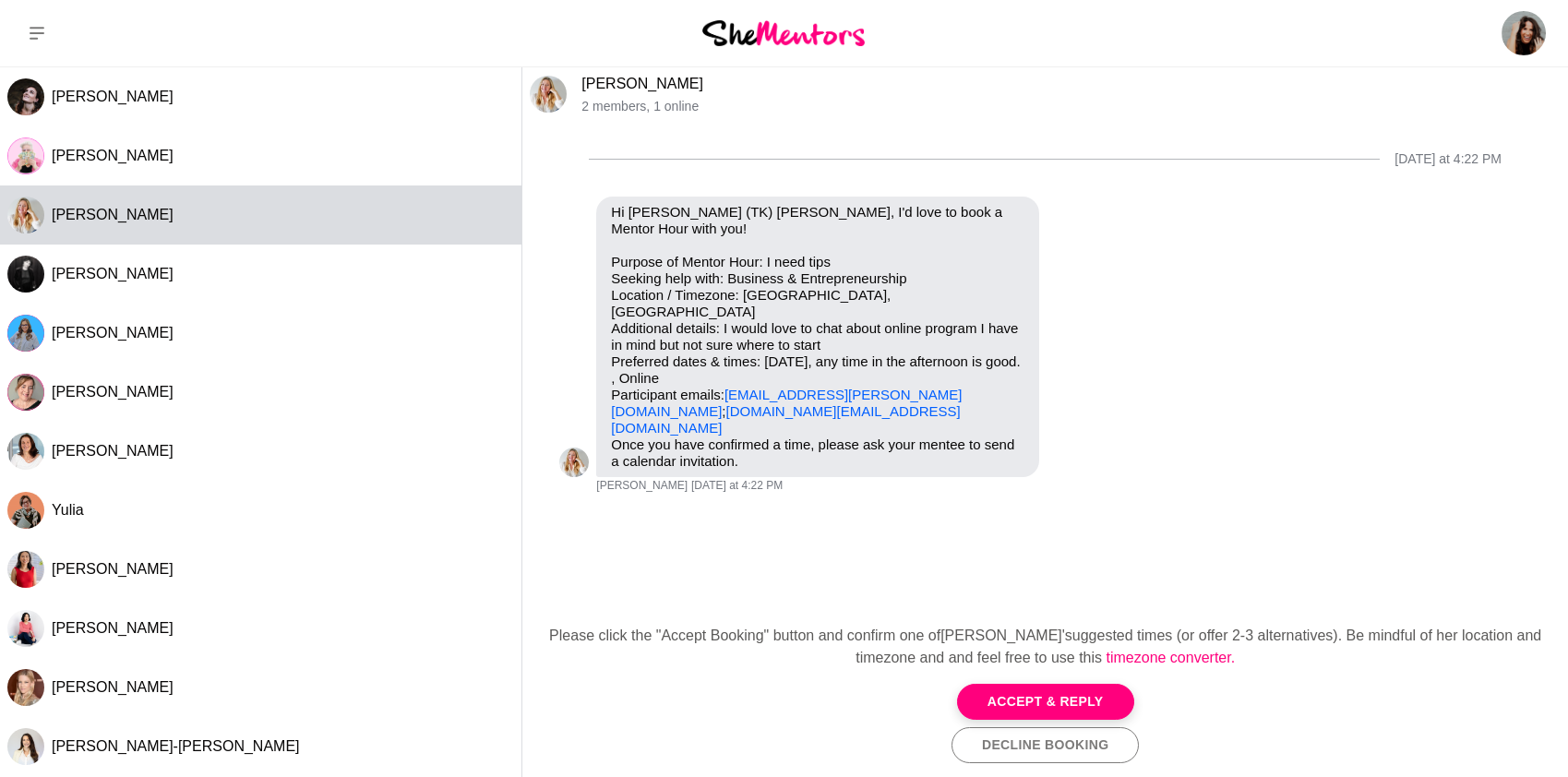
click at [993, 703] on button "Accept & Reply" at bounding box center [1046, 702] width 177 height 36
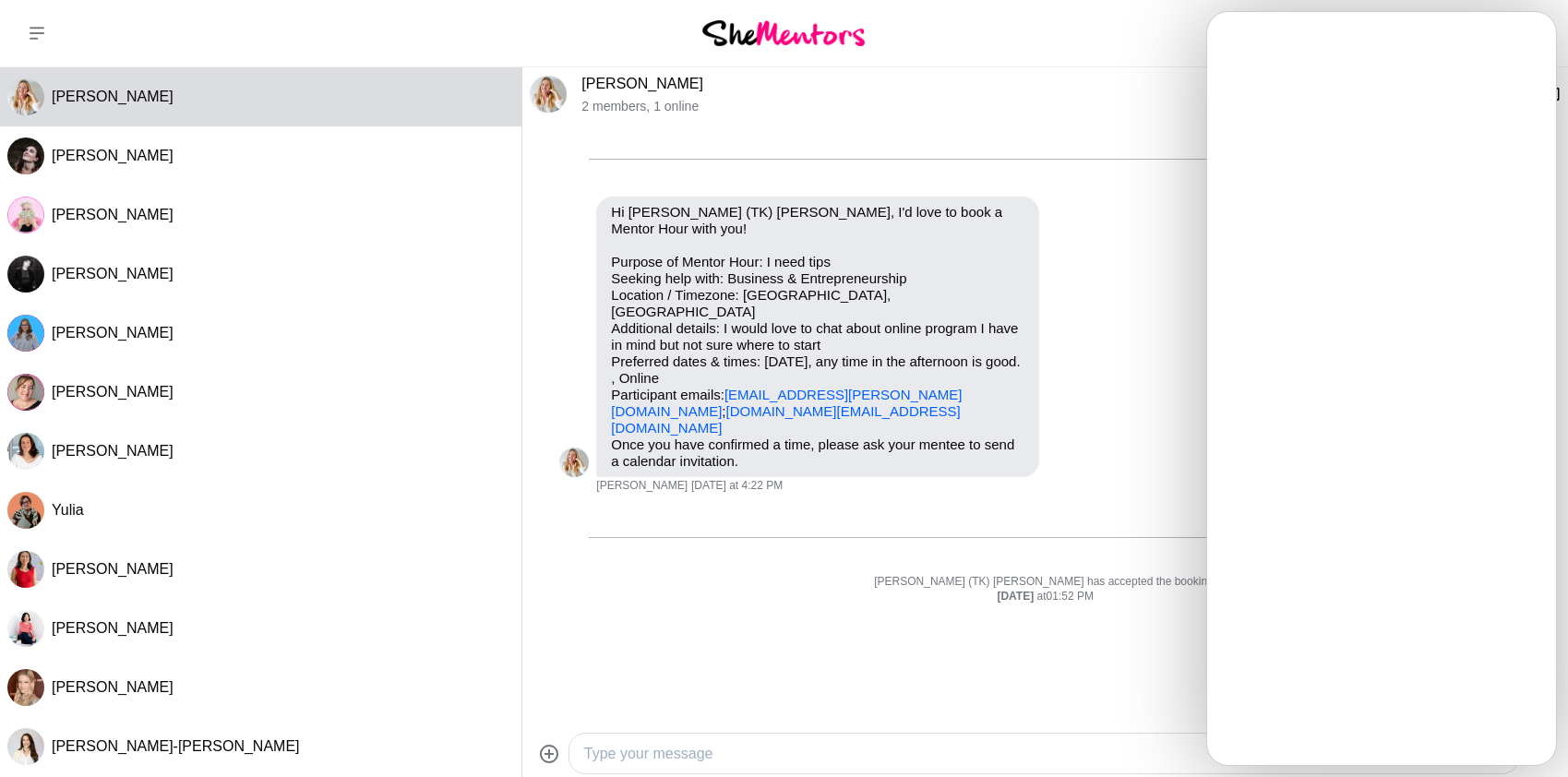
click at [826, 710] on div "[DATE] at 4:22 PM Reply Pin Mark as unread Flag Mute Hi [PERSON_NAME] (TK) [PER…" at bounding box center [1045, 420] width 1046 height 596
click at [763, 752] on textarea "Type your message" at bounding box center [1028, 753] width 888 height 22
type textarea "J"
type textarea "Hi [PERSON_NAME], I am excited to chat all things online program and starting p…"
paste textarea "[URL][DOMAIN_NAME]"
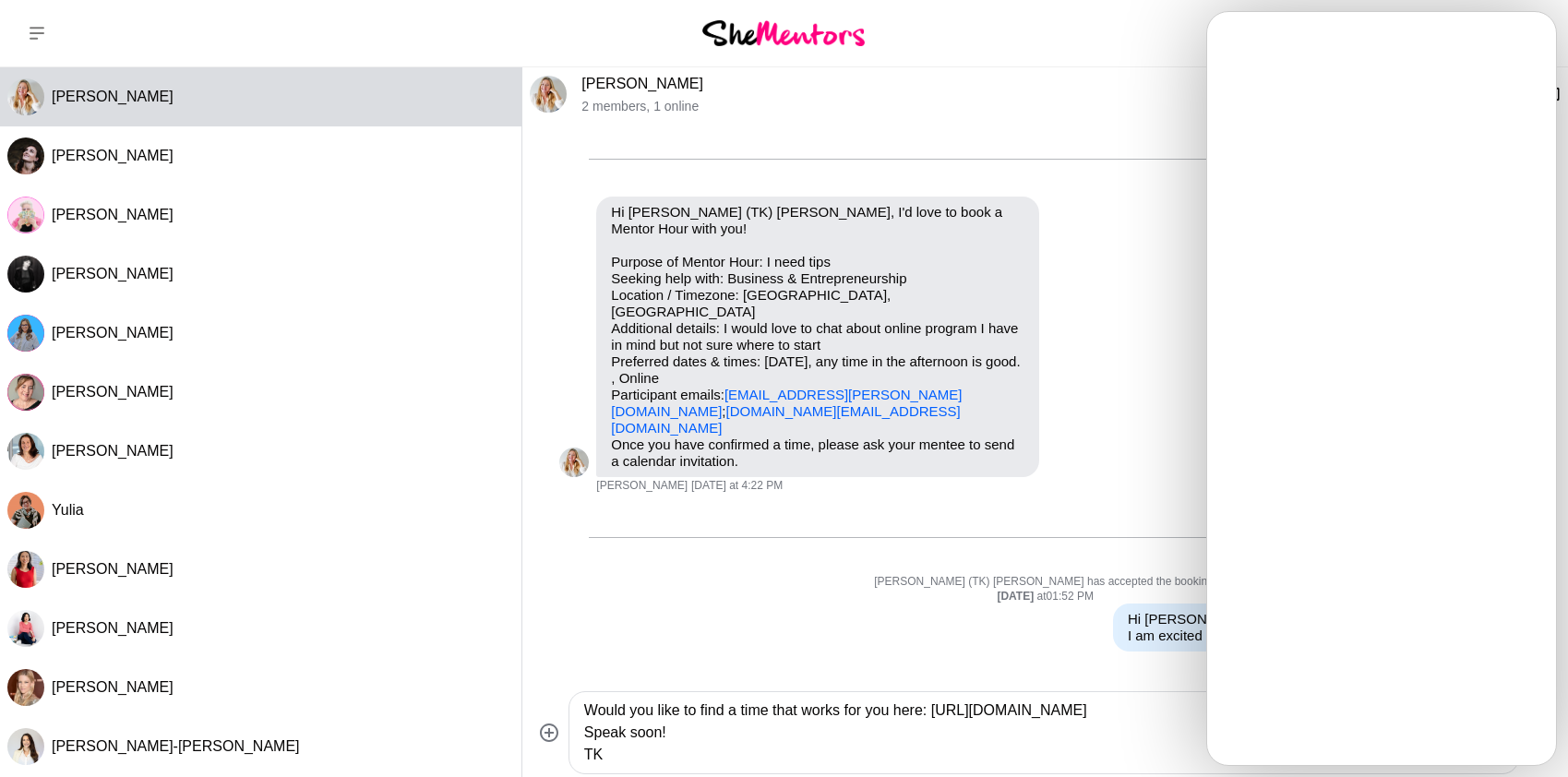
type textarea "Would you like to find a time that works for you here: [URL][DOMAIN_NAME] Speak…"
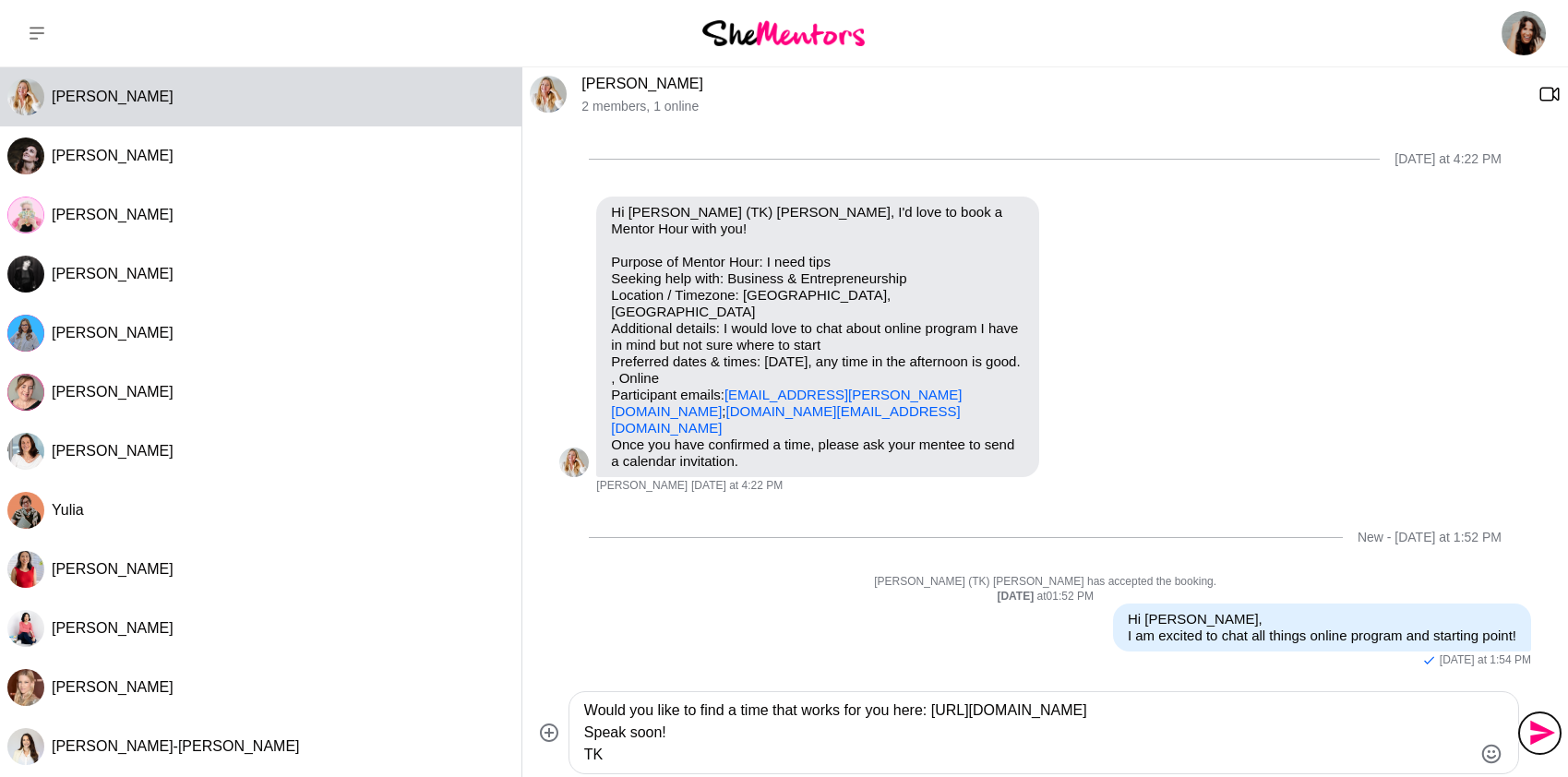
click at [1539, 722] on icon "Send" at bounding box center [1540, 732] width 30 height 30
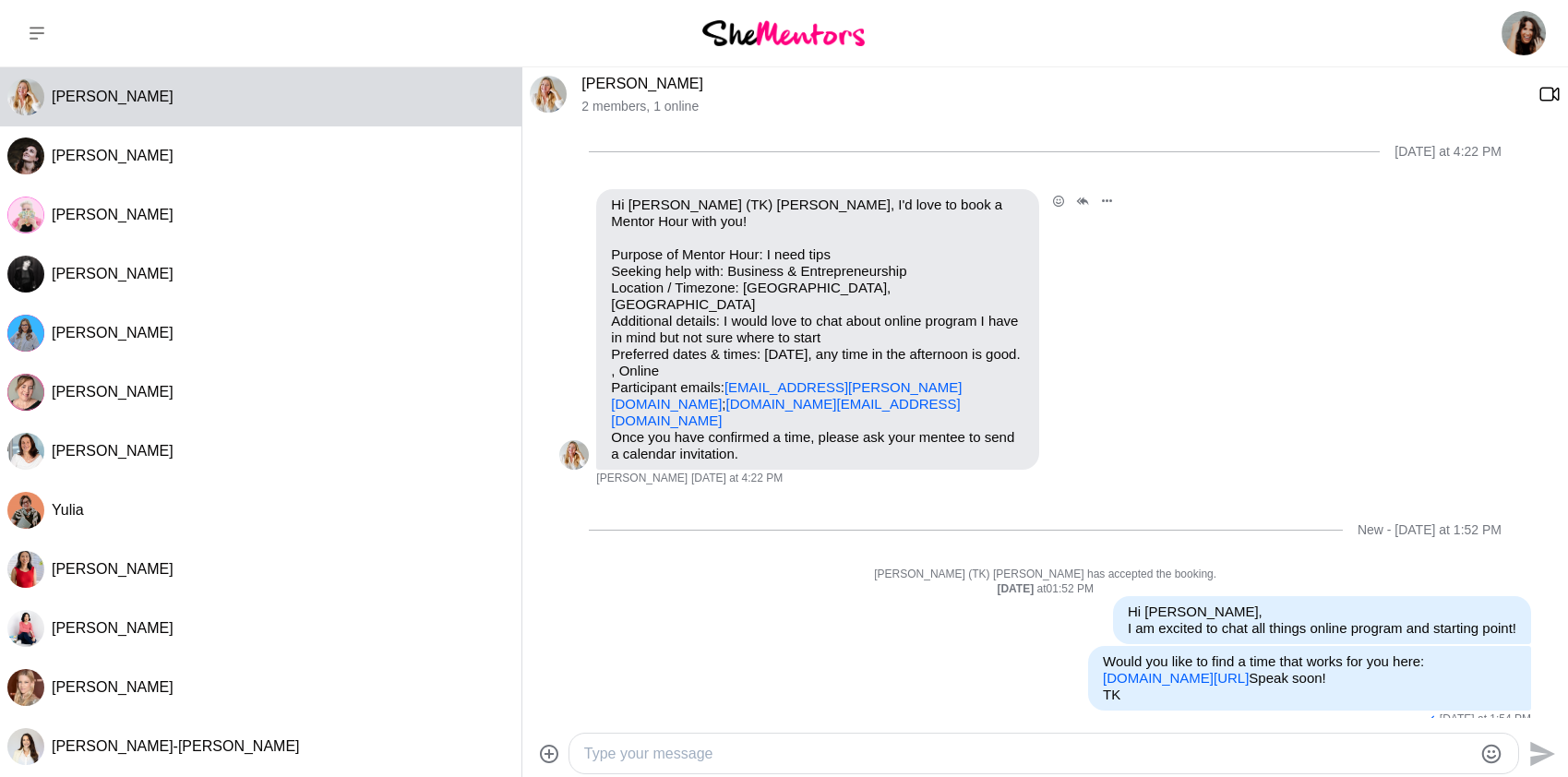
scroll to position [46, 0]
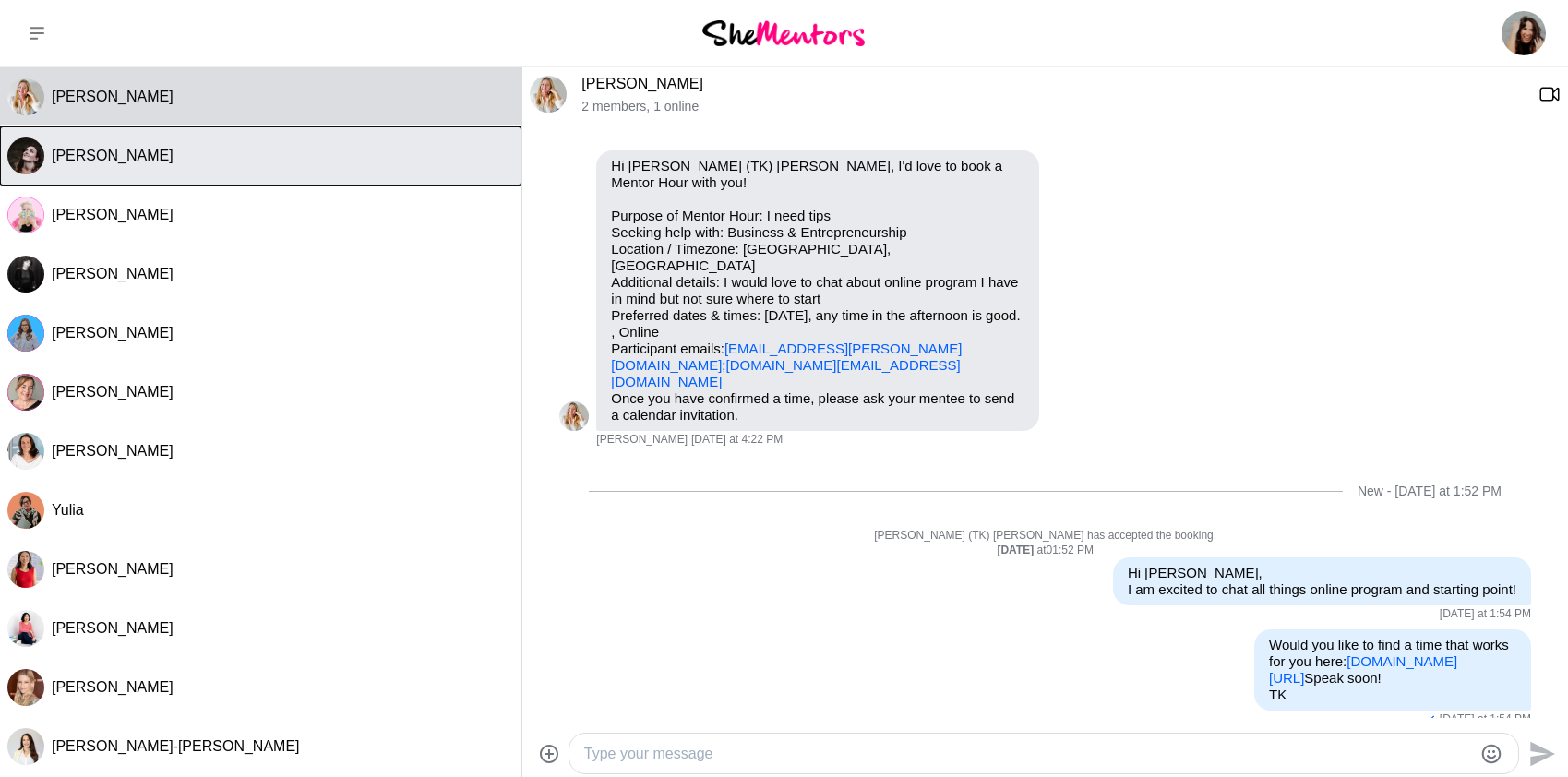
click at [115, 149] on span "[PERSON_NAME]" at bounding box center [112, 155] width 122 height 15
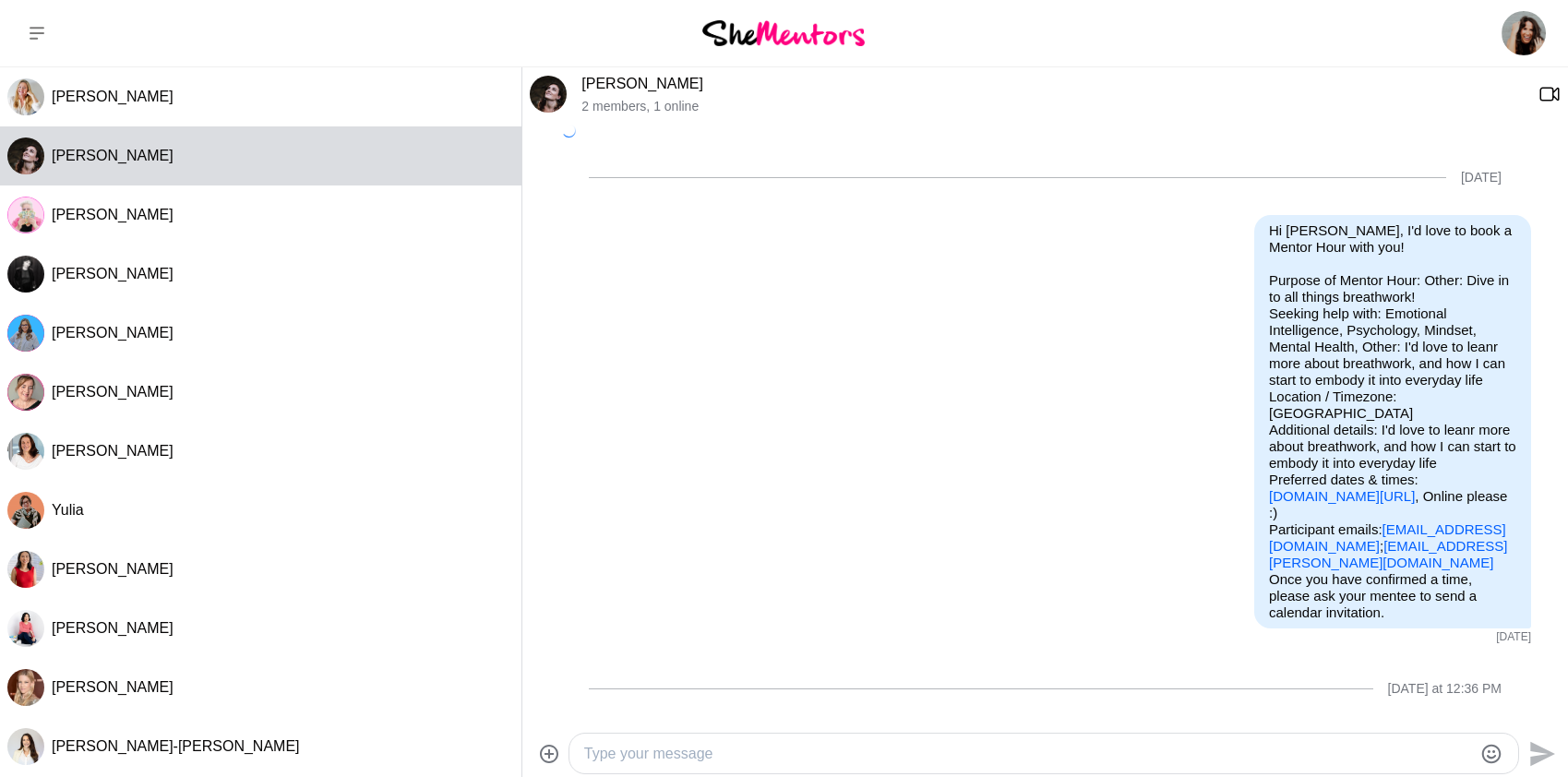
scroll to position [513, 0]
